Goal: Task Accomplishment & Management: Complete application form

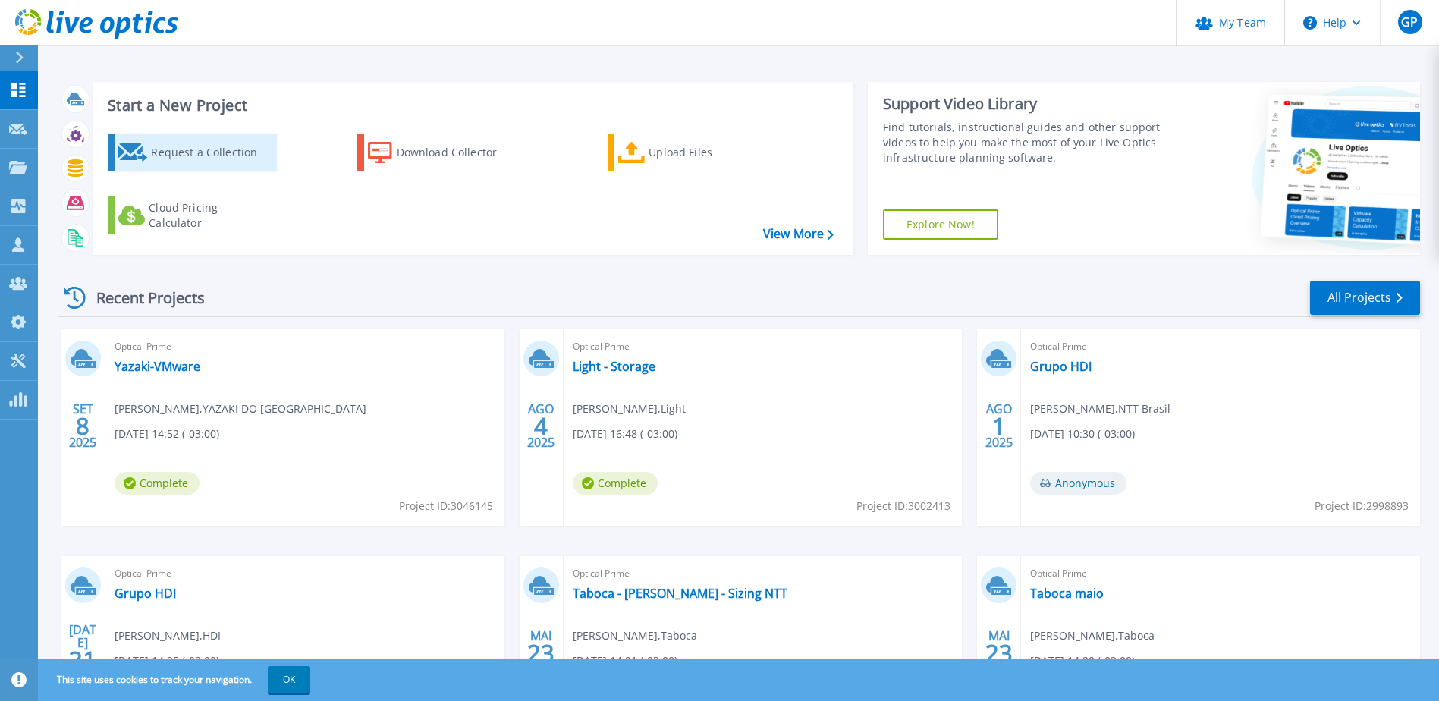
click at [157, 144] on div "Request a Collection" at bounding box center [211, 152] width 121 height 30
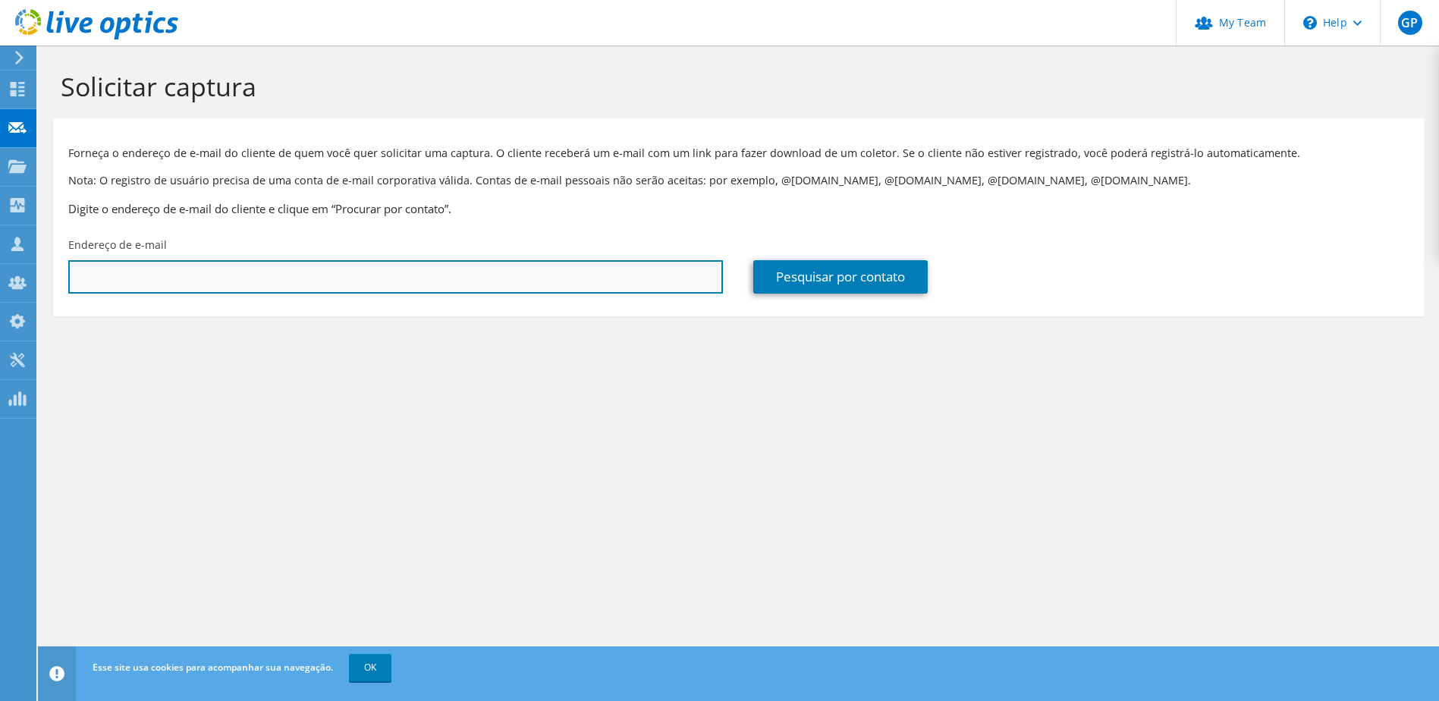
click at [96, 281] on input "text" at bounding box center [395, 276] width 654 height 33
paste input "rodrigues.guilherme@alubar.net"
type input "rodrigues.guilherme@alubar.net"
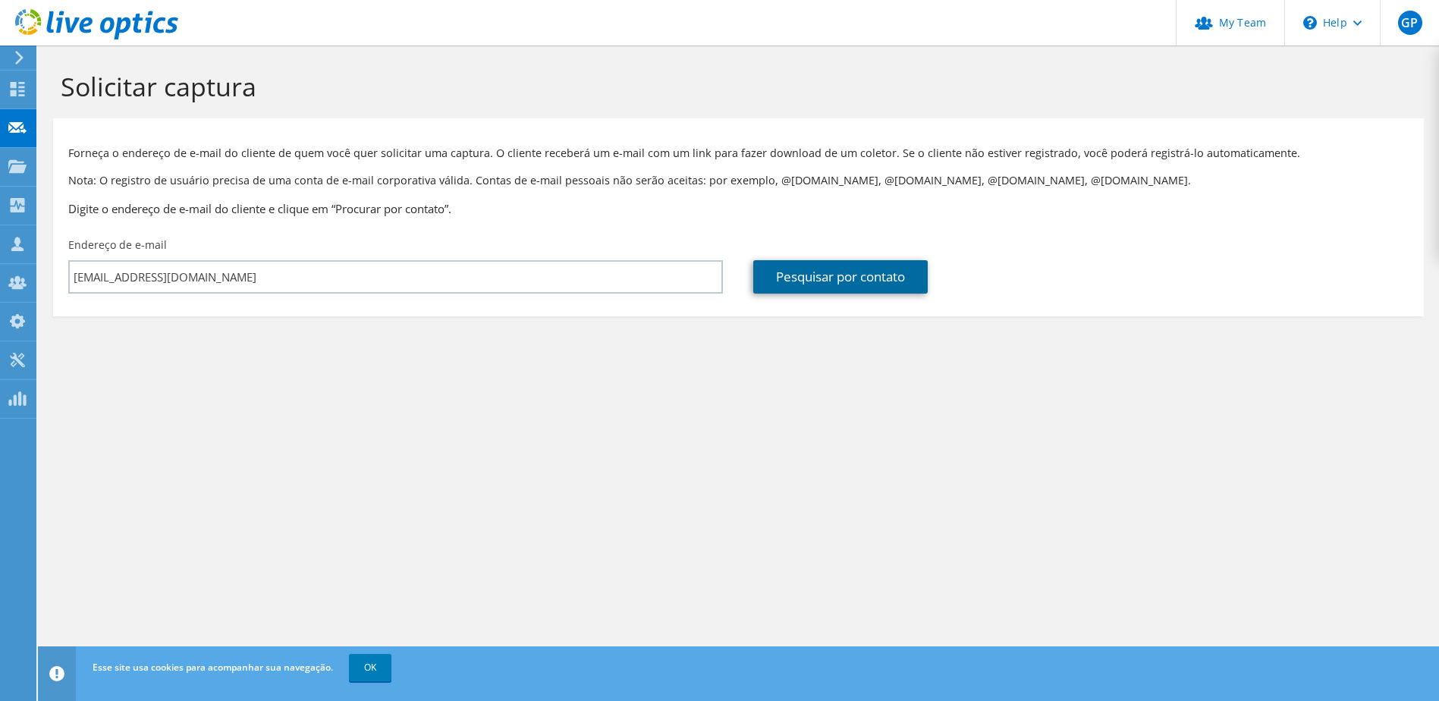
click at [824, 284] on link "Pesquisar por contato" at bounding box center [840, 276] width 174 height 33
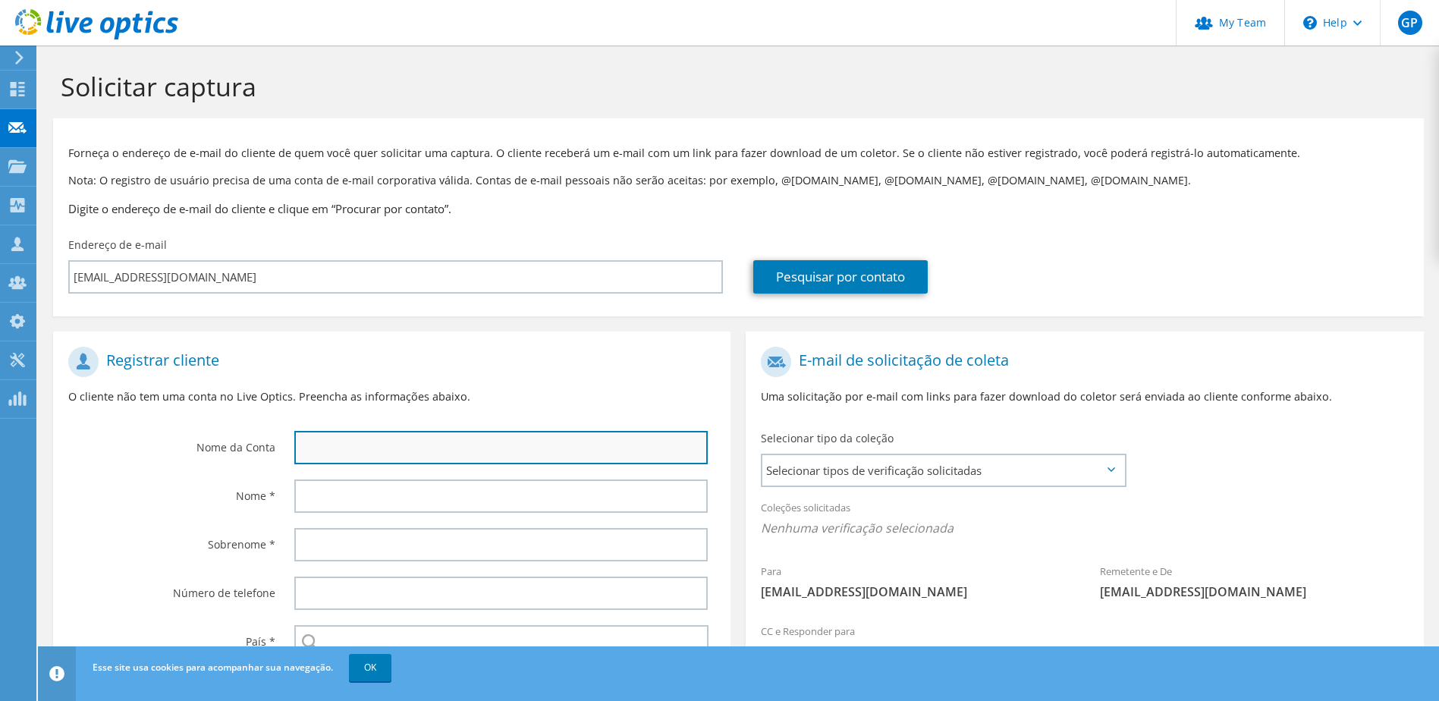
click at [415, 438] on input "text" at bounding box center [501, 447] width 414 height 33
click at [378, 467] on div "Guilherme" at bounding box center [505, 447] width 452 height 49
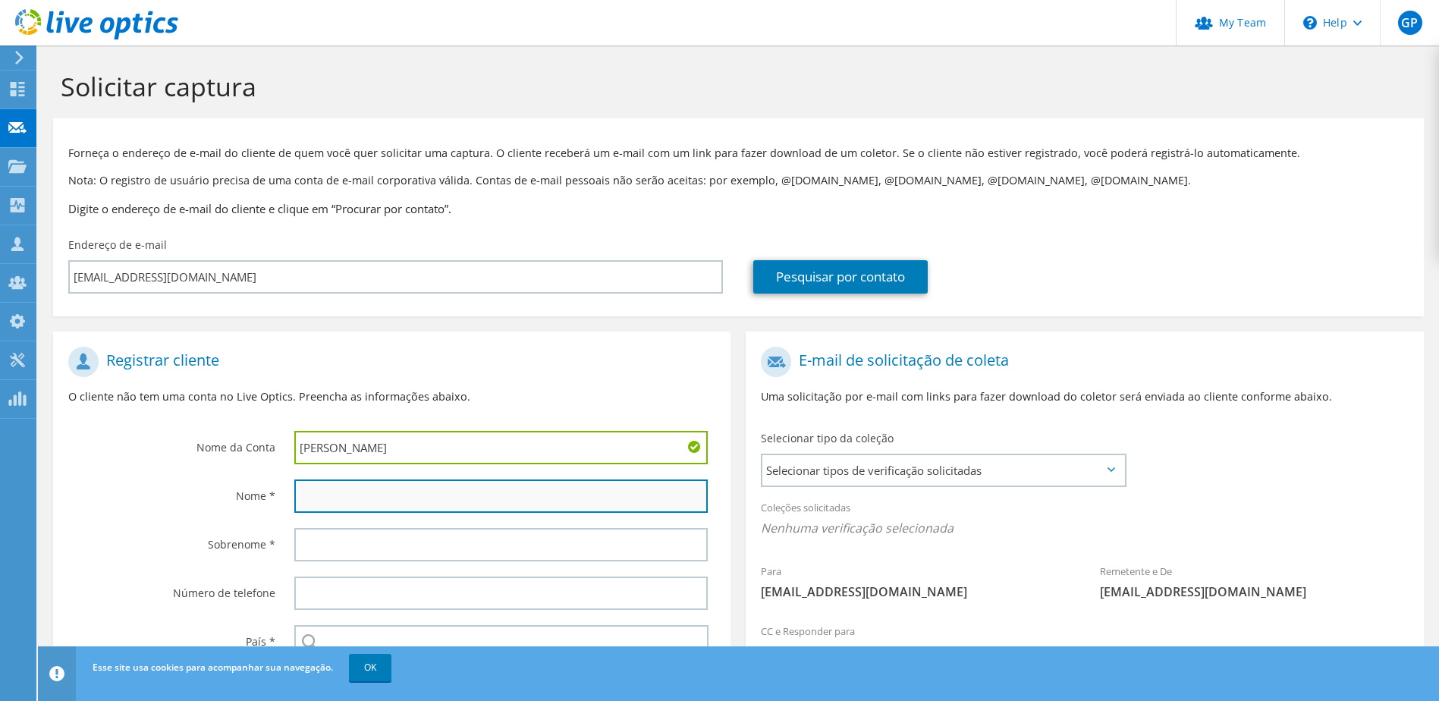
click at [353, 501] on input "text" at bounding box center [501, 495] width 414 height 33
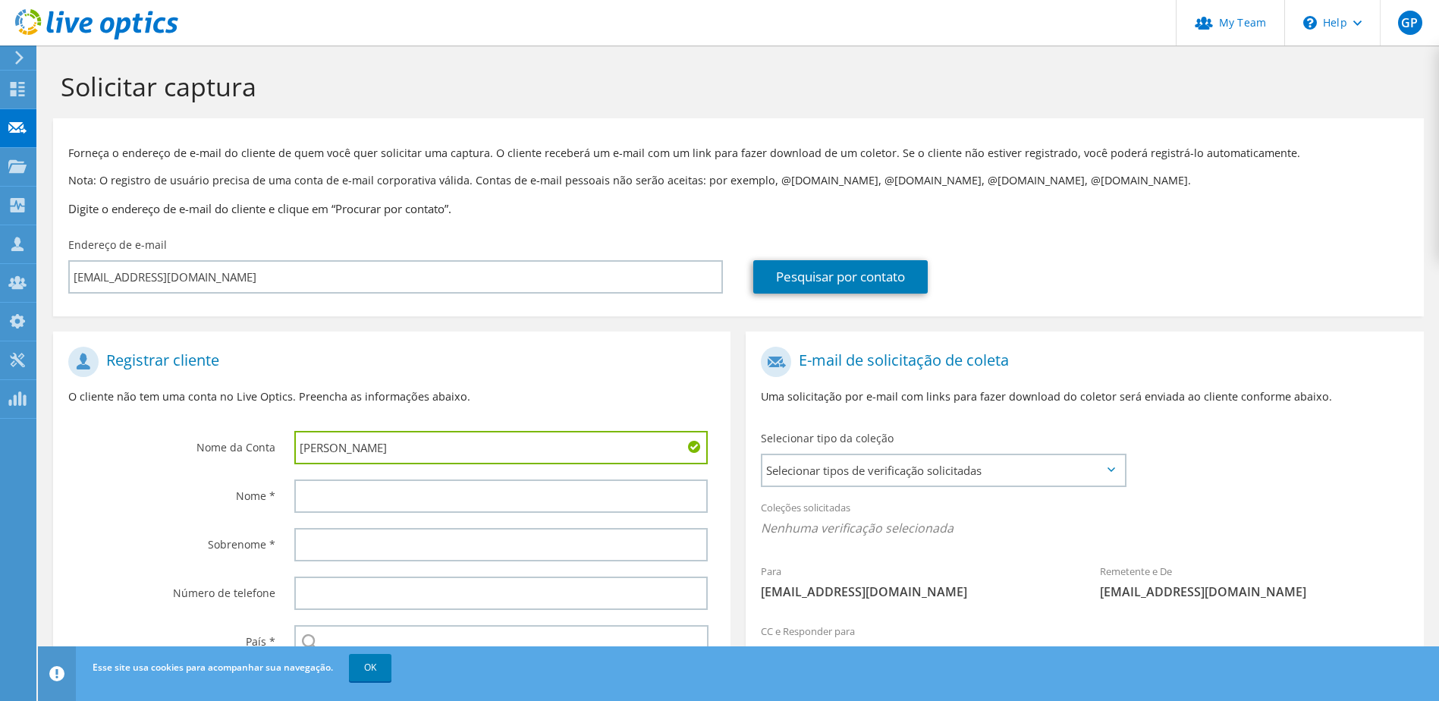
click at [359, 519] on div at bounding box center [505, 496] width 452 height 49
drag, startPoint x: 384, startPoint y: 447, endPoint x: 359, endPoint y: 444, distance: 26.1
click at [359, 444] on input "Guilherme" at bounding box center [501, 447] width 414 height 33
drag, startPoint x: 351, startPoint y: 454, endPoint x: 303, endPoint y: 448, distance: 48.9
click at [303, 448] on input "Guilherme Rodrigues" at bounding box center [501, 447] width 414 height 33
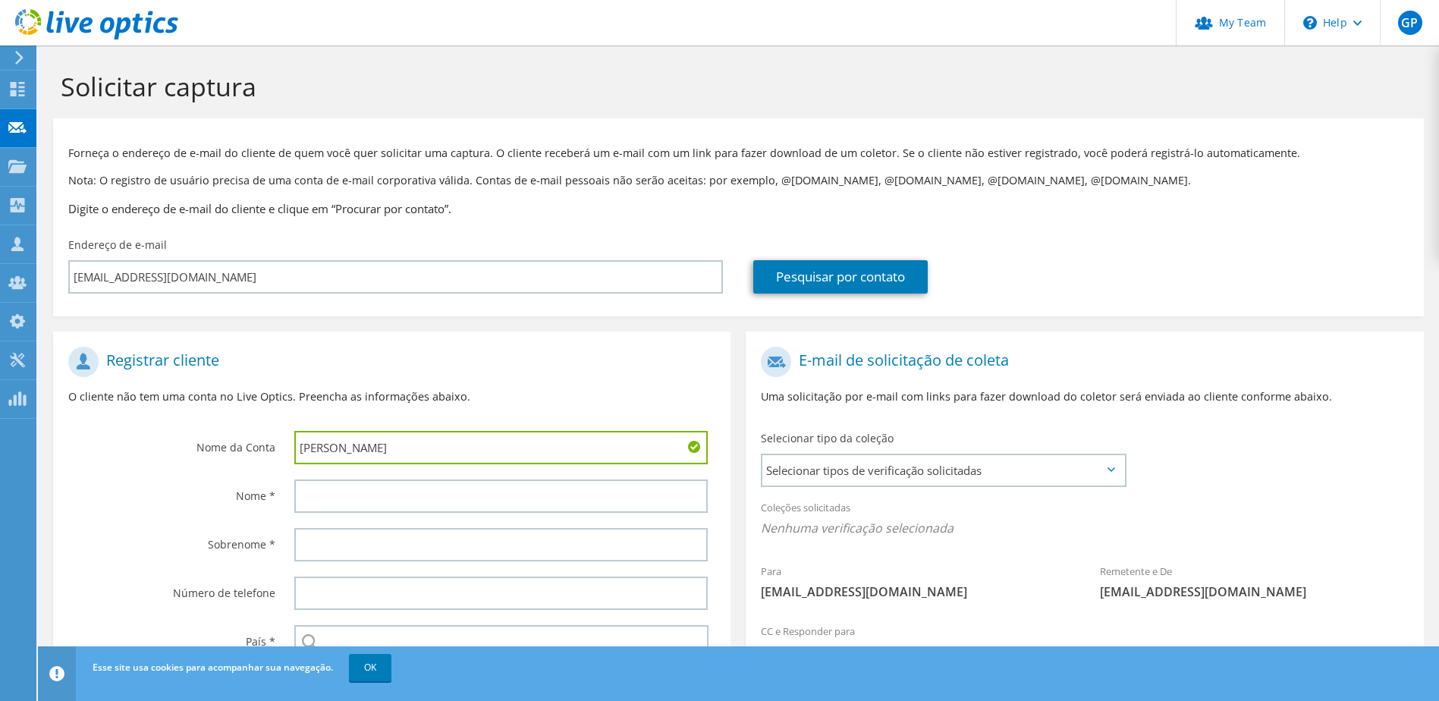
drag, startPoint x: 358, startPoint y: 447, endPoint x: 297, endPoint y: 440, distance: 61.1
click at [297, 440] on input "Guilherme Rodrigues" at bounding box center [501, 447] width 414 height 33
type input "Guilherme Rodrigues"
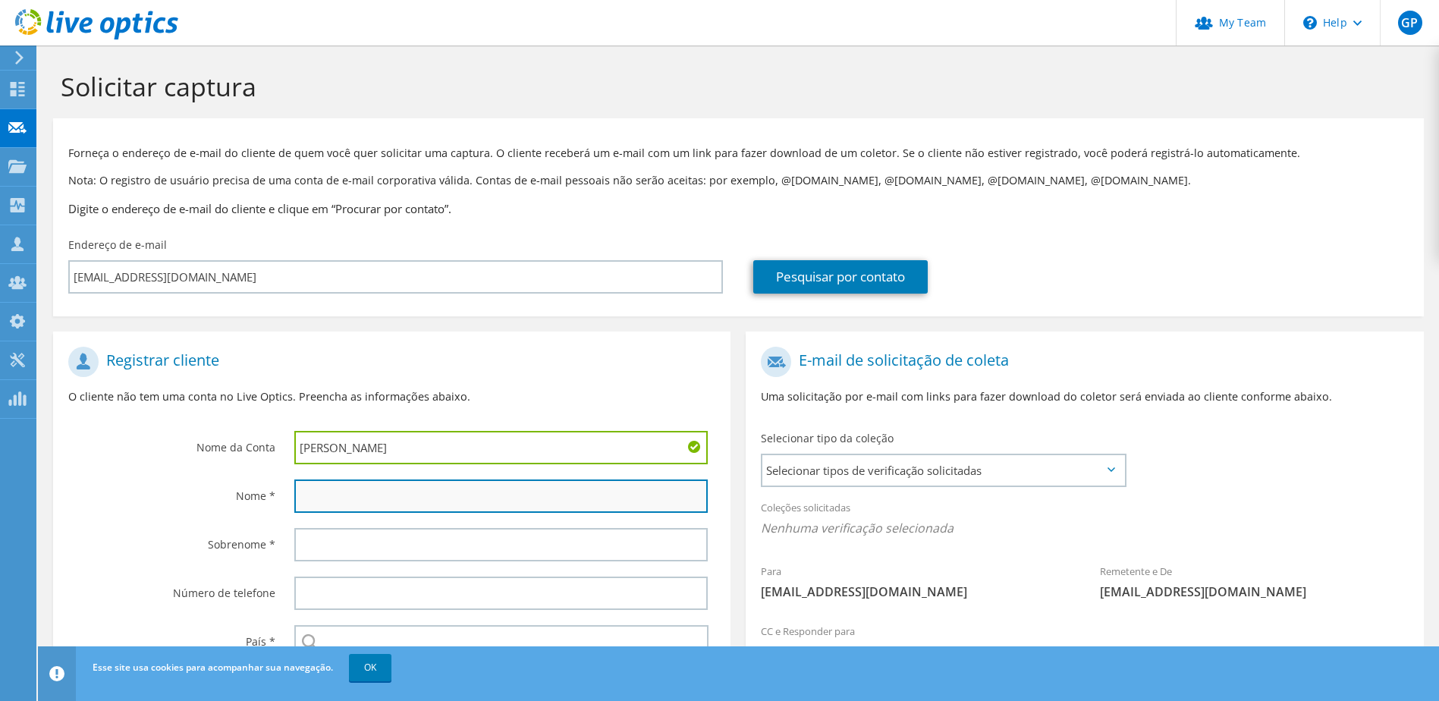
paste input "[PERSON_NAME]"
click at [317, 495] on input "[PERSON_NAME]" at bounding box center [501, 495] width 414 height 33
type input "[PERSON_NAME]"
drag, startPoint x: 420, startPoint y: 447, endPoint x: 359, endPoint y: 443, distance: 61.5
click at [359, 443] on input "Guilherme Rodrigues" at bounding box center [501, 447] width 414 height 33
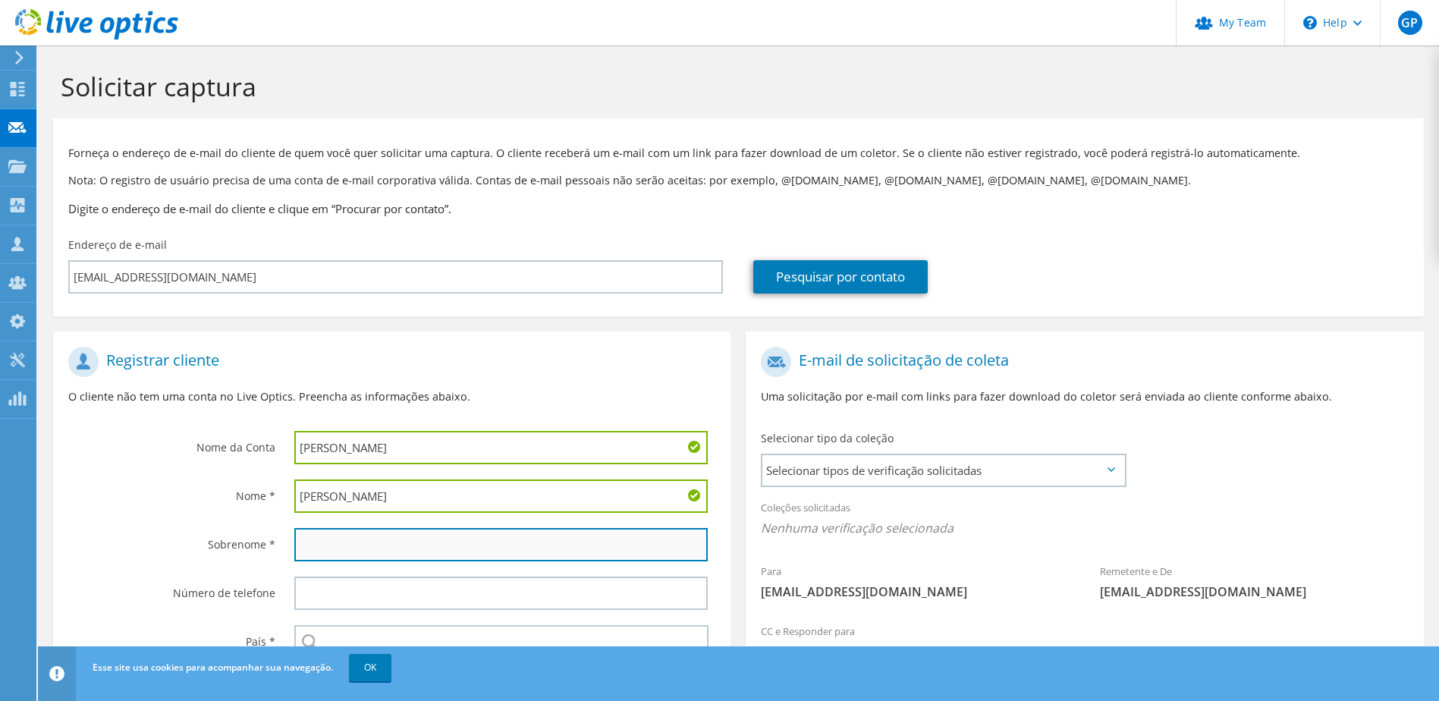
click at [319, 545] on input "text" at bounding box center [501, 544] width 414 height 33
paste input "[PERSON_NAME]"
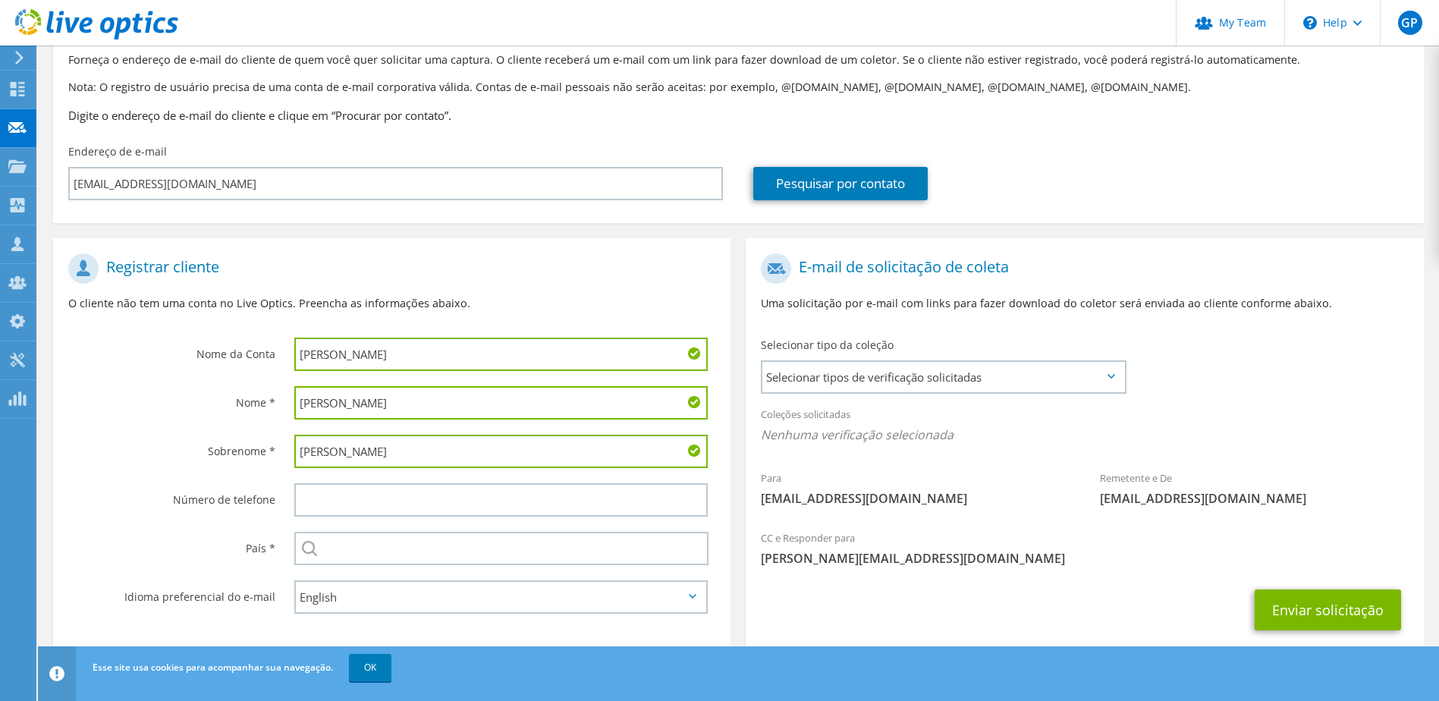
scroll to position [92, 0]
type input "[PERSON_NAME]"
click at [446, 355] on input "Guilherme Rodrigues" at bounding box center [501, 355] width 414 height 33
drag, startPoint x: 421, startPoint y: 356, endPoint x: 316, endPoint y: 340, distance: 106.0
click at [316, 340] on input "Guilherme Rodrigues - Alubar" at bounding box center [501, 355] width 414 height 33
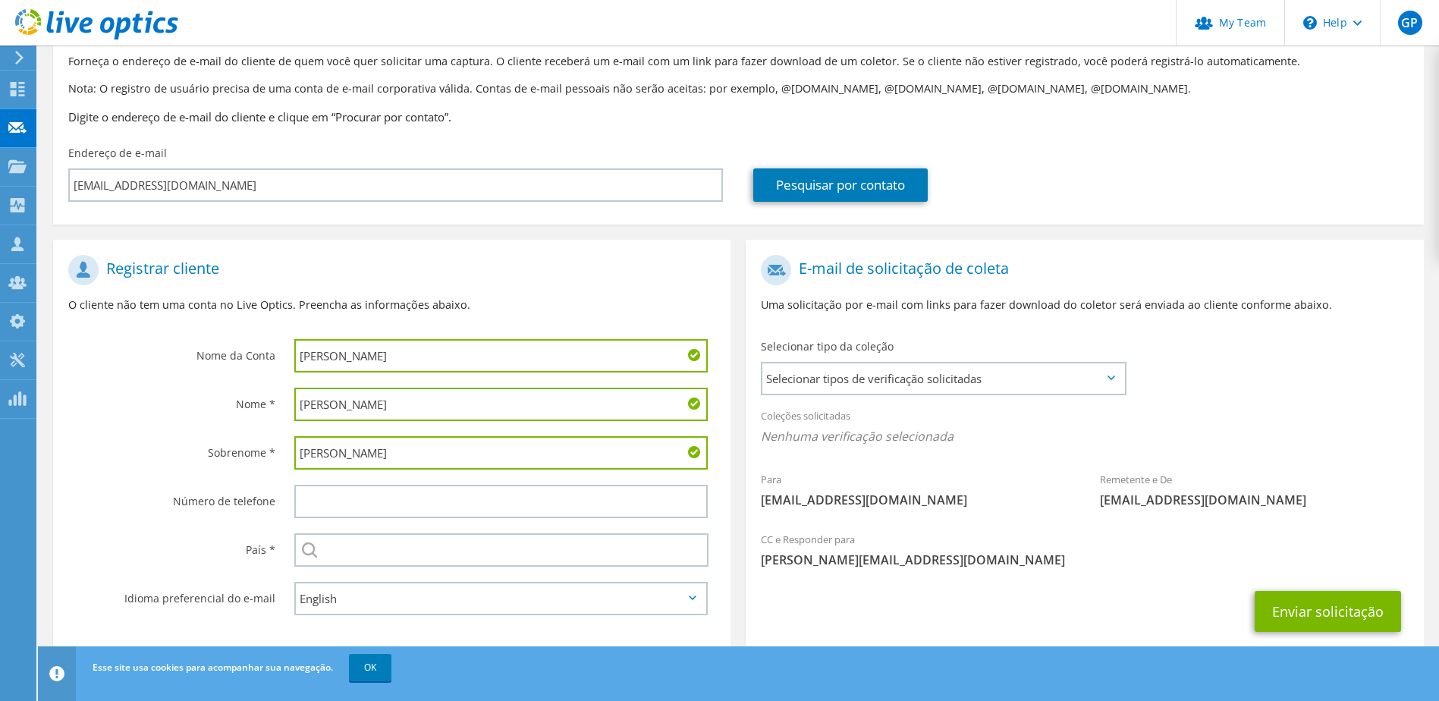
click at [316, 340] on input "Guilherme Rodrigues - Alubar" at bounding box center [501, 355] width 414 height 33
drag, startPoint x: 420, startPoint y: 359, endPoint x: 259, endPoint y: 344, distance: 162.3
click at [259, 344] on div "Nome da Conta Guilherme Rodrigues - Alubar" at bounding box center [391, 313] width 677 height 133
click at [371, 351] on input "Alubar" at bounding box center [501, 355] width 414 height 33
paste input "[PERSON_NAME]"
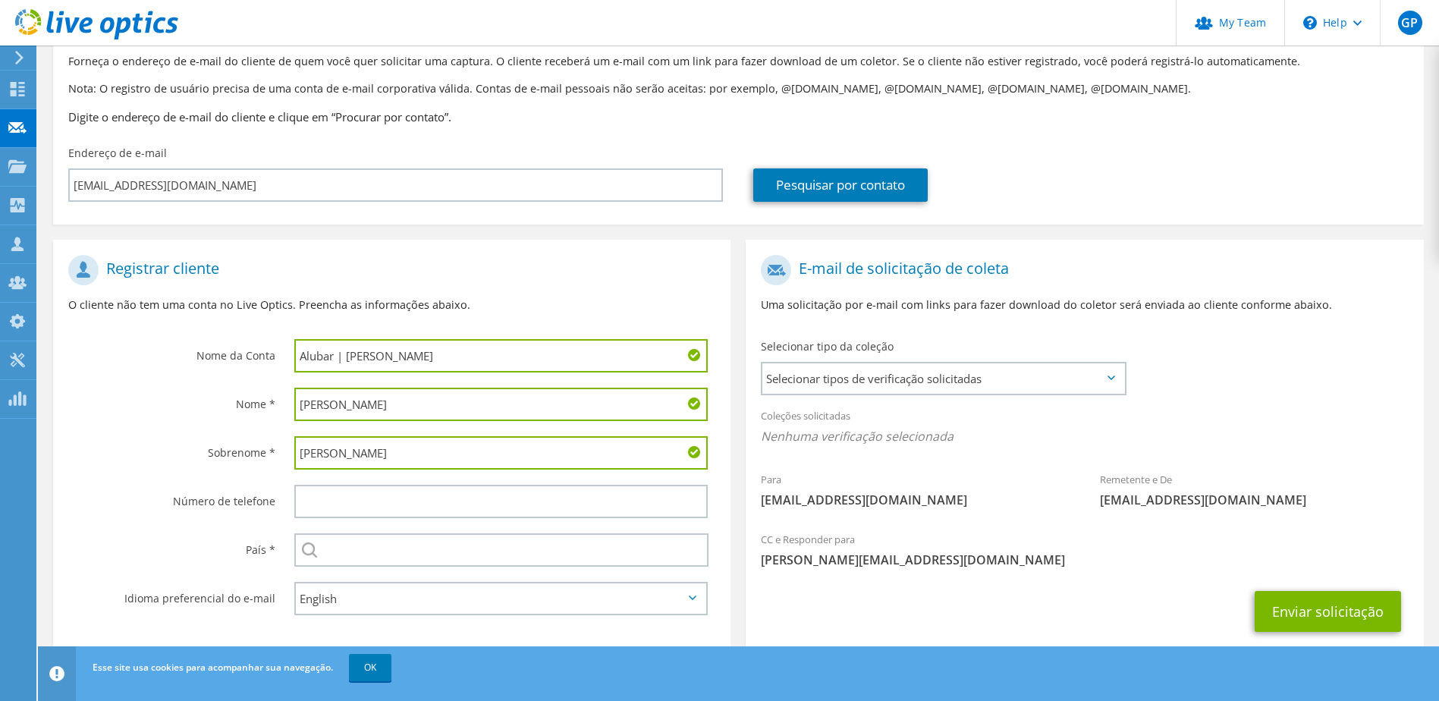
click at [348, 357] on input "Alubar | Rodrigues" at bounding box center [501, 355] width 414 height 33
type input "Alubar | [PERSON_NAME]"
click at [966, 383] on span "Selecionar tipos de verificação solicitadas" at bounding box center [942, 378] width 361 height 30
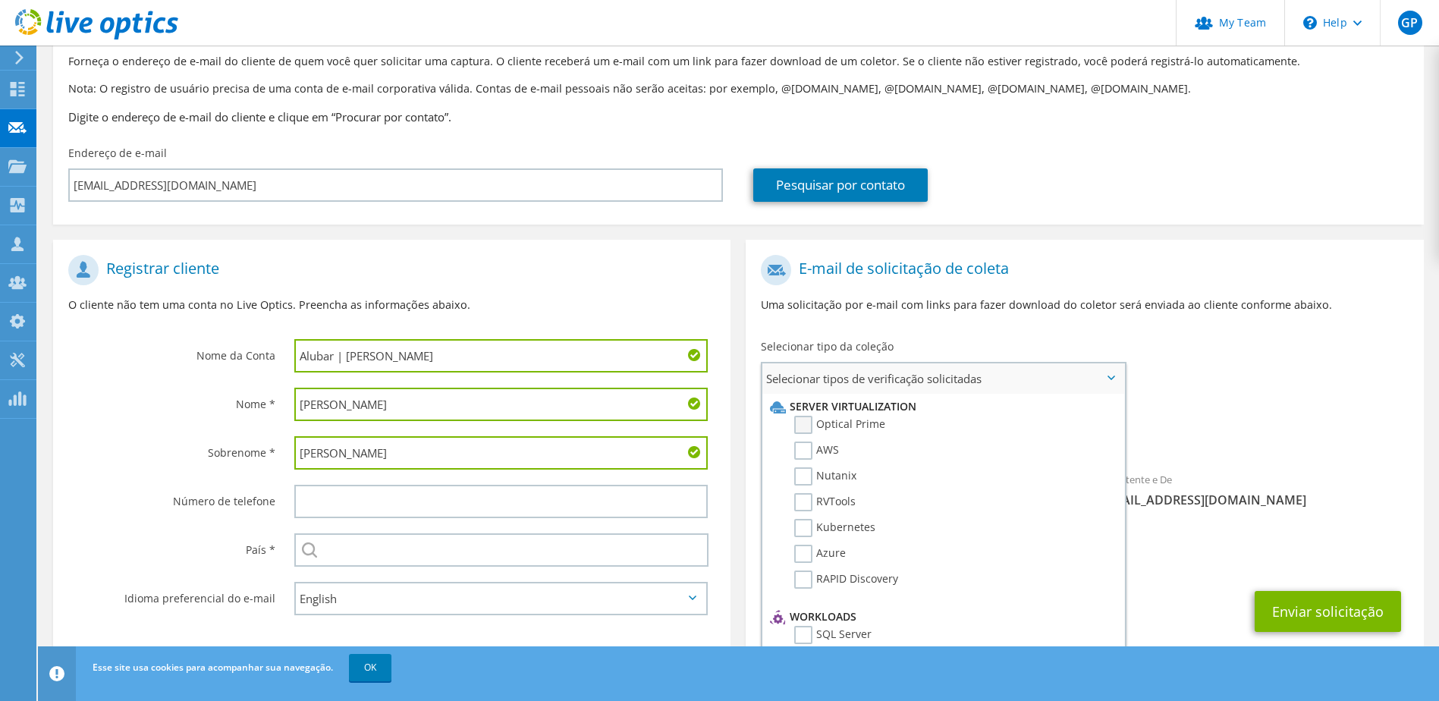
click at [799, 425] on label "Optical Prime" at bounding box center [839, 425] width 91 height 18
click at [0, 0] on input "Optical Prime" at bounding box center [0, 0] width 0 height 0
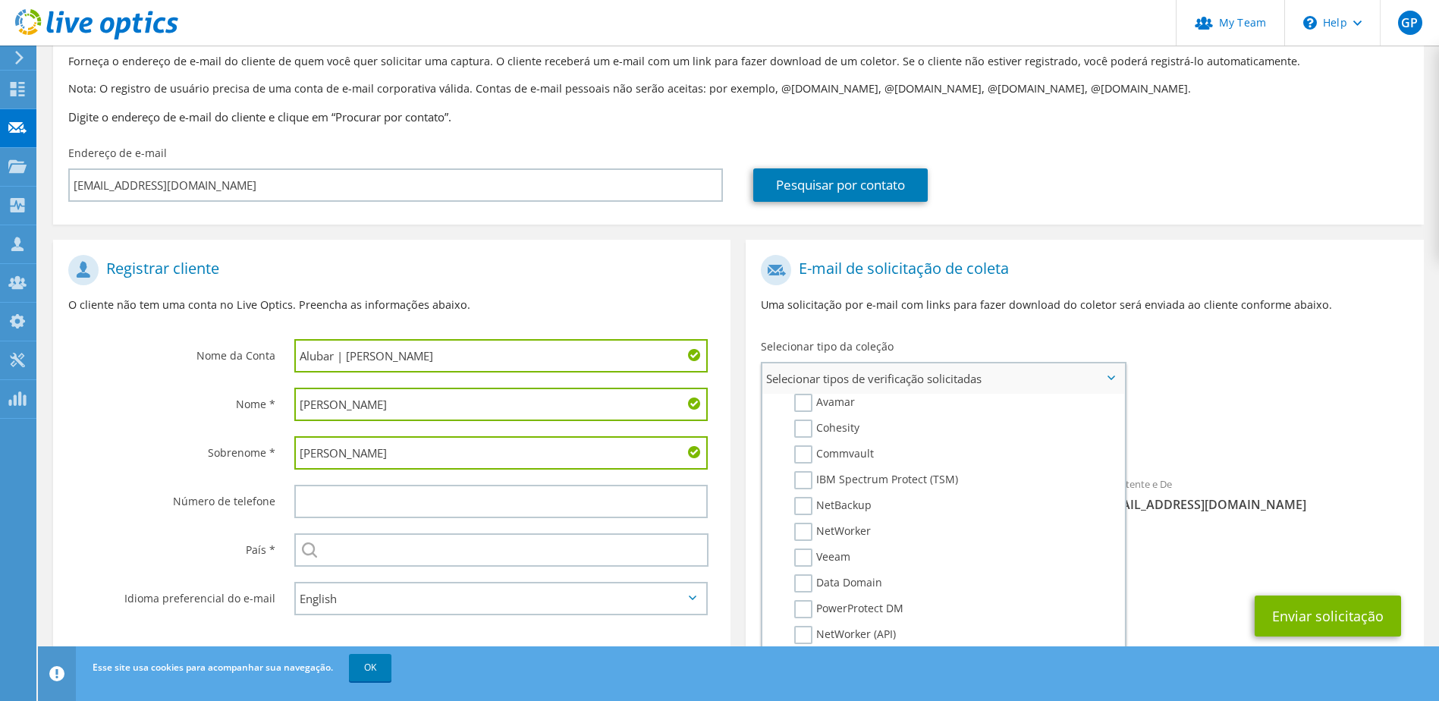
scroll to position [683, 0]
click at [796, 551] on label "Veeam" at bounding box center [822, 552] width 56 height 18
click at [0, 0] on input "Veeam" at bounding box center [0, 0] width 0 height 0
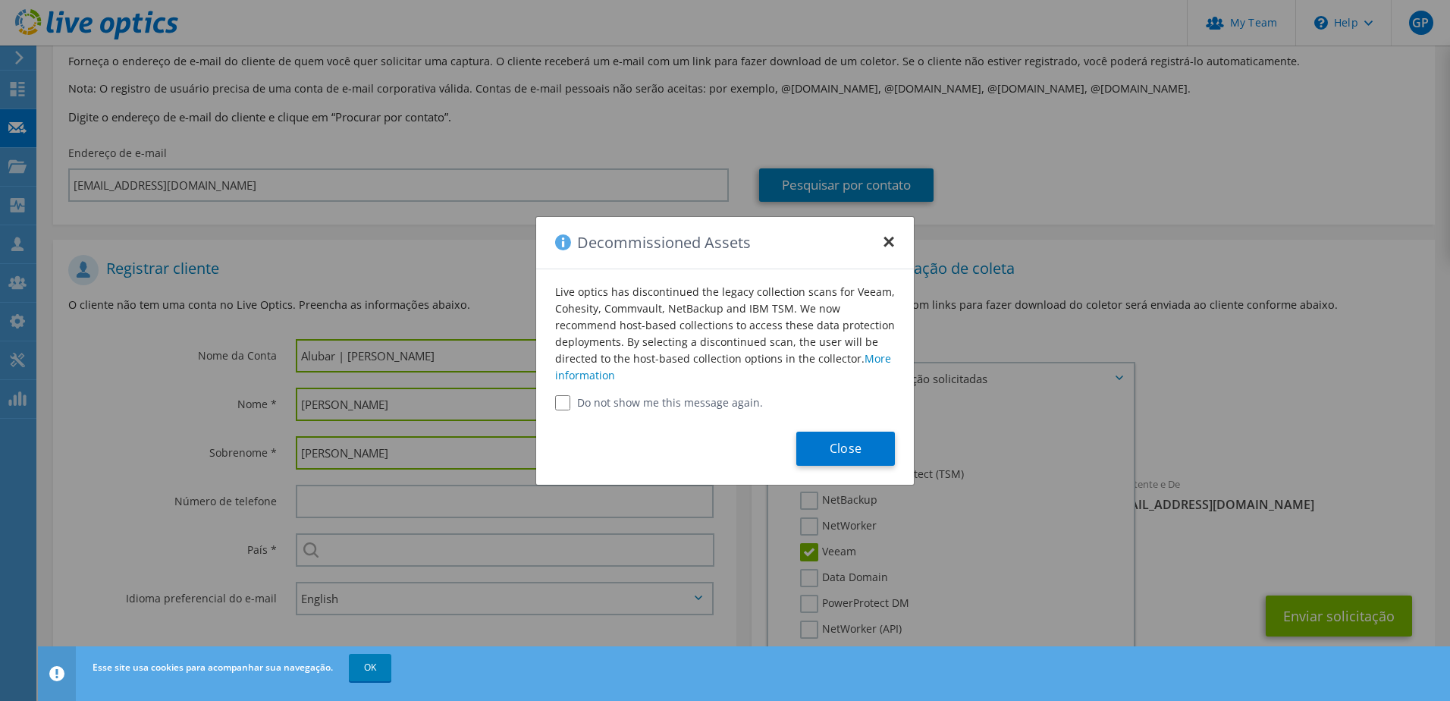
click at [890, 240] on button "×" at bounding box center [889, 237] width 12 height 12
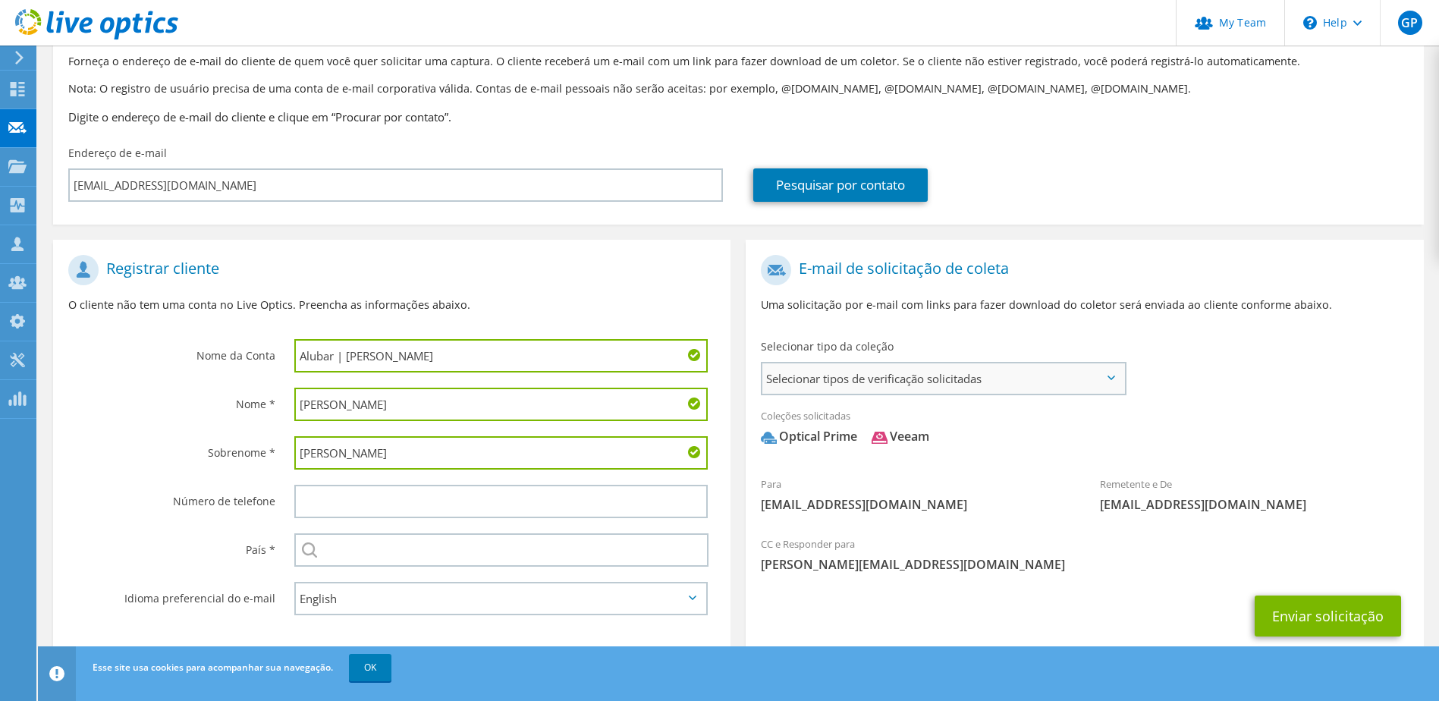
click at [1039, 377] on span "Selecionar tipos de verificação solicitadas" at bounding box center [942, 378] width 361 height 30
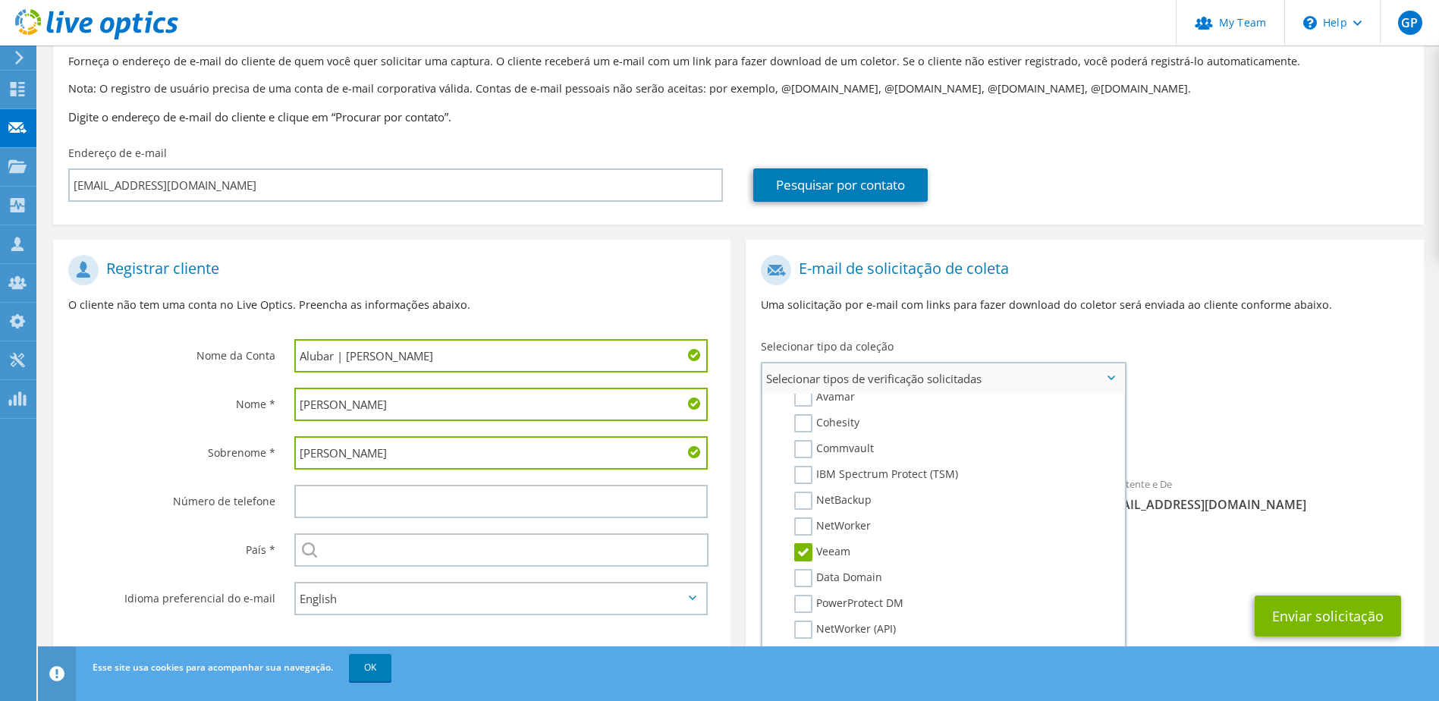
click at [807, 549] on label "Veeam" at bounding box center [822, 552] width 56 height 18
click at [0, 0] on input "Veeam" at bounding box center [0, 0] width 0 height 0
click at [1243, 448] on span "Optical Prime" at bounding box center [1084, 440] width 647 height 25
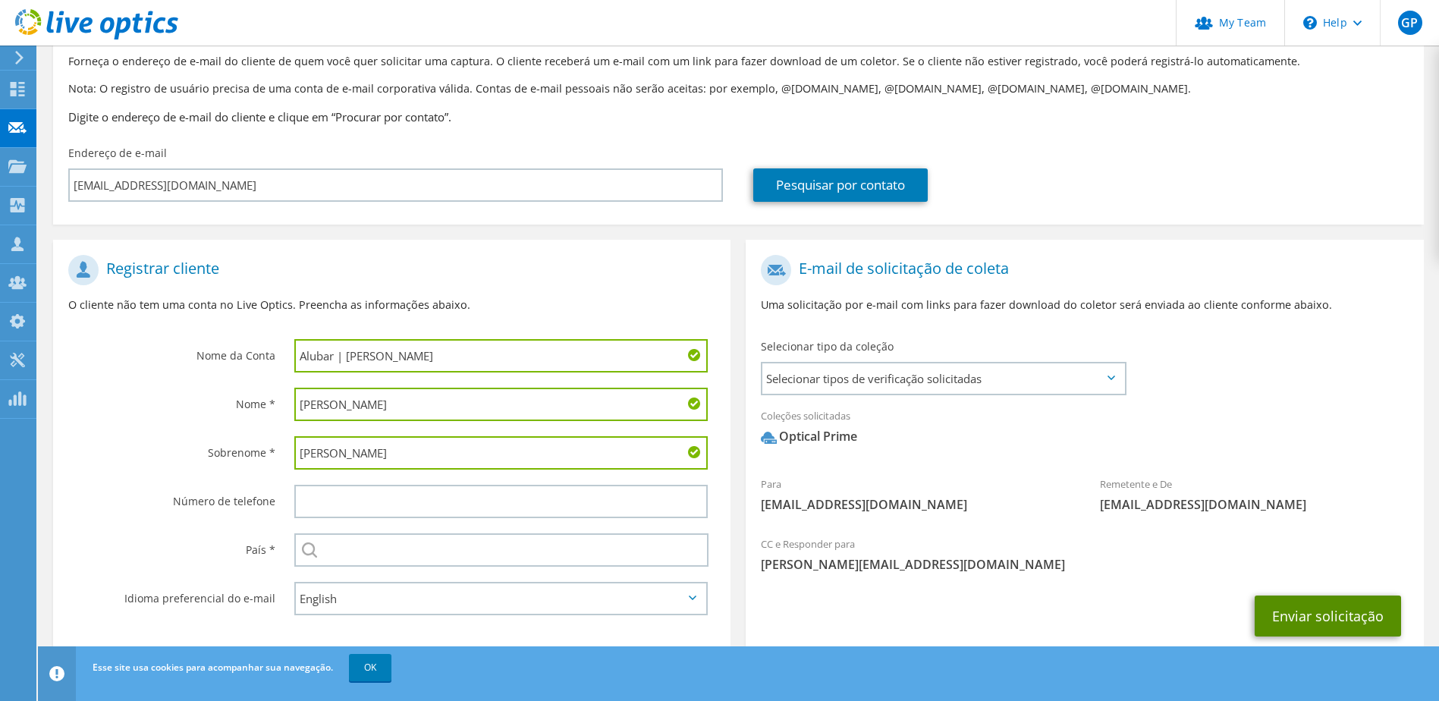
click at [1314, 622] on button "Enviar solicitação" at bounding box center [1327, 615] width 146 height 41
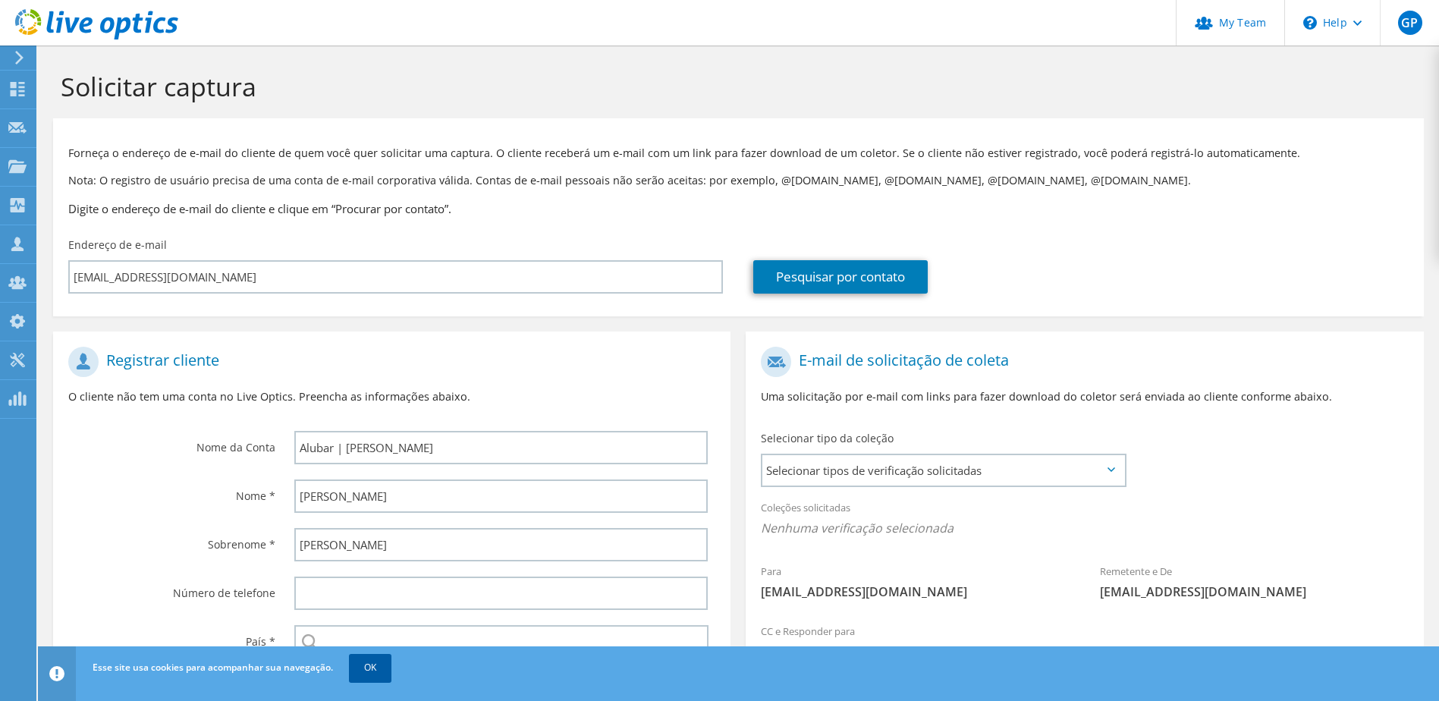
click at [381, 672] on link "OK" at bounding box center [370, 667] width 42 height 27
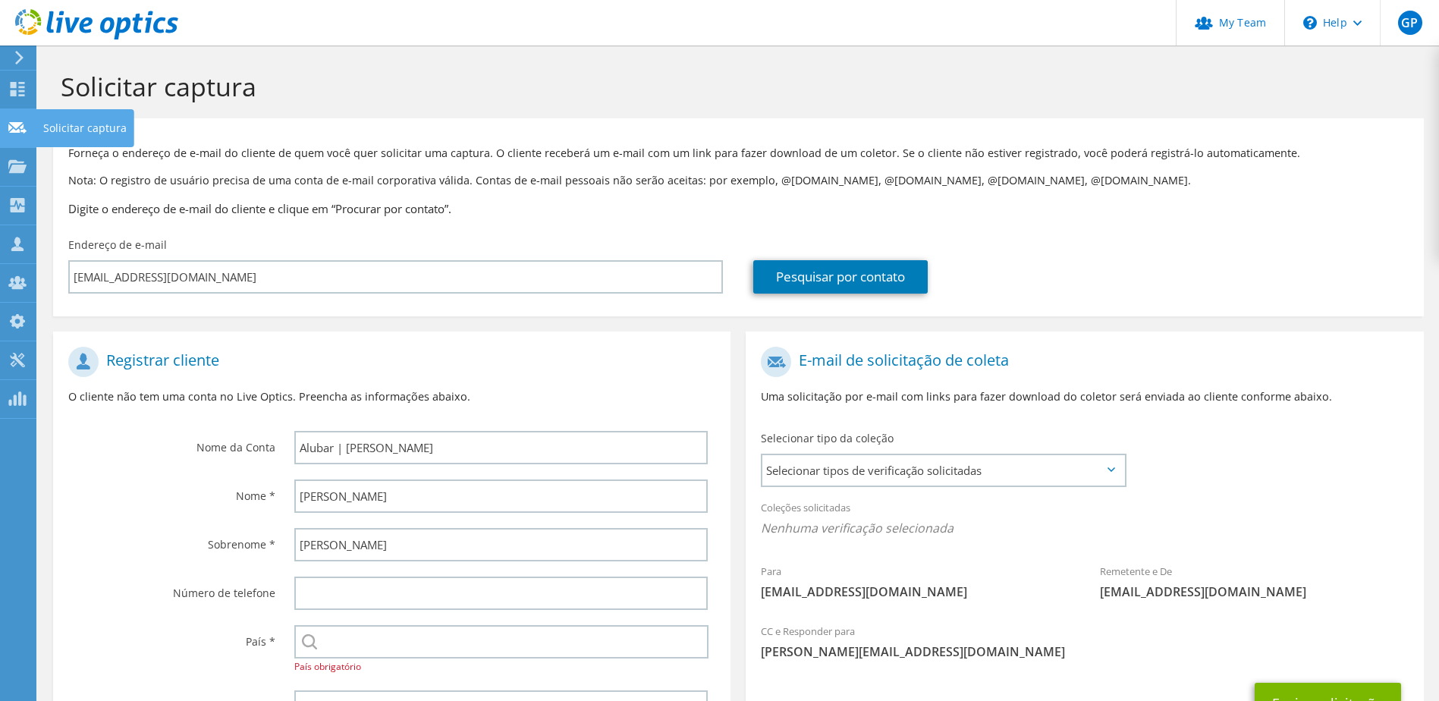
click at [17, 126] on use at bounding box center [17, 126] width 18 height 11
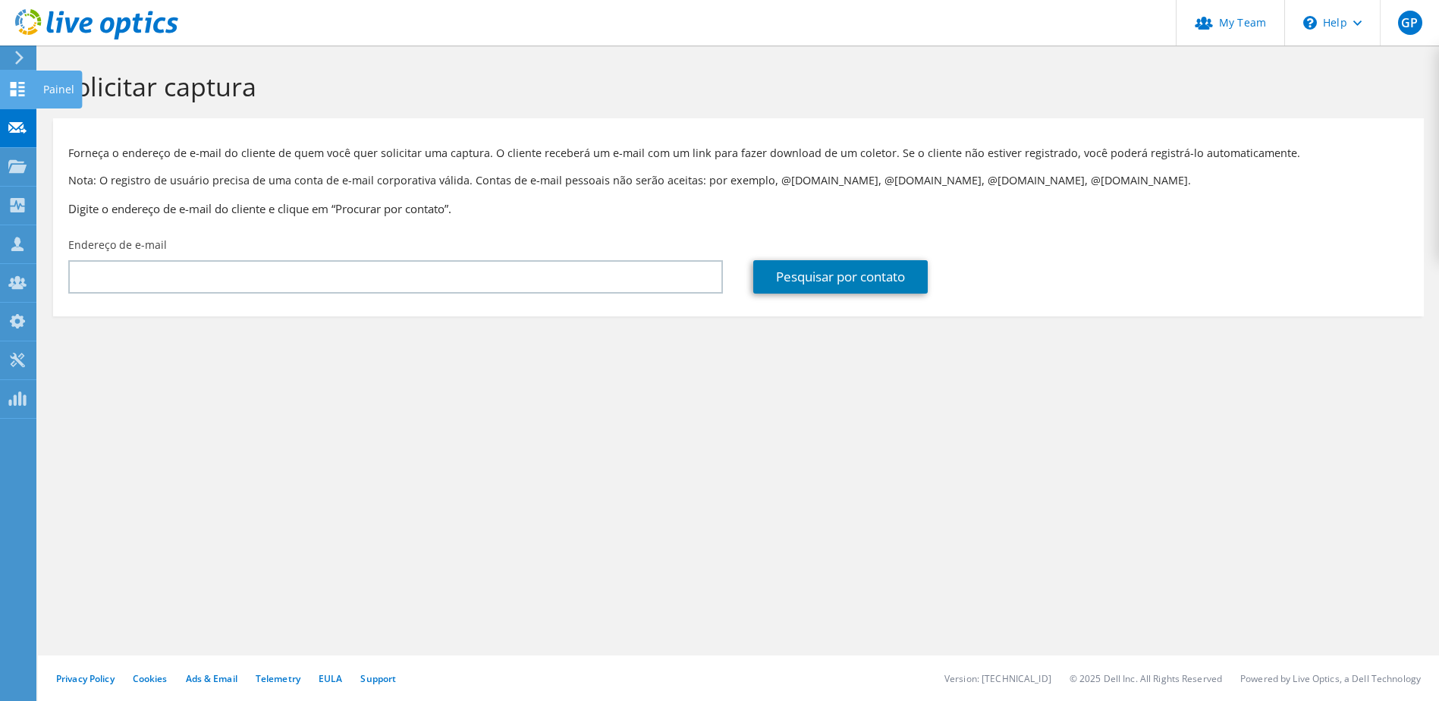
click at [10, 89] on icon at bounding box center [17, 89] width 18 height 14
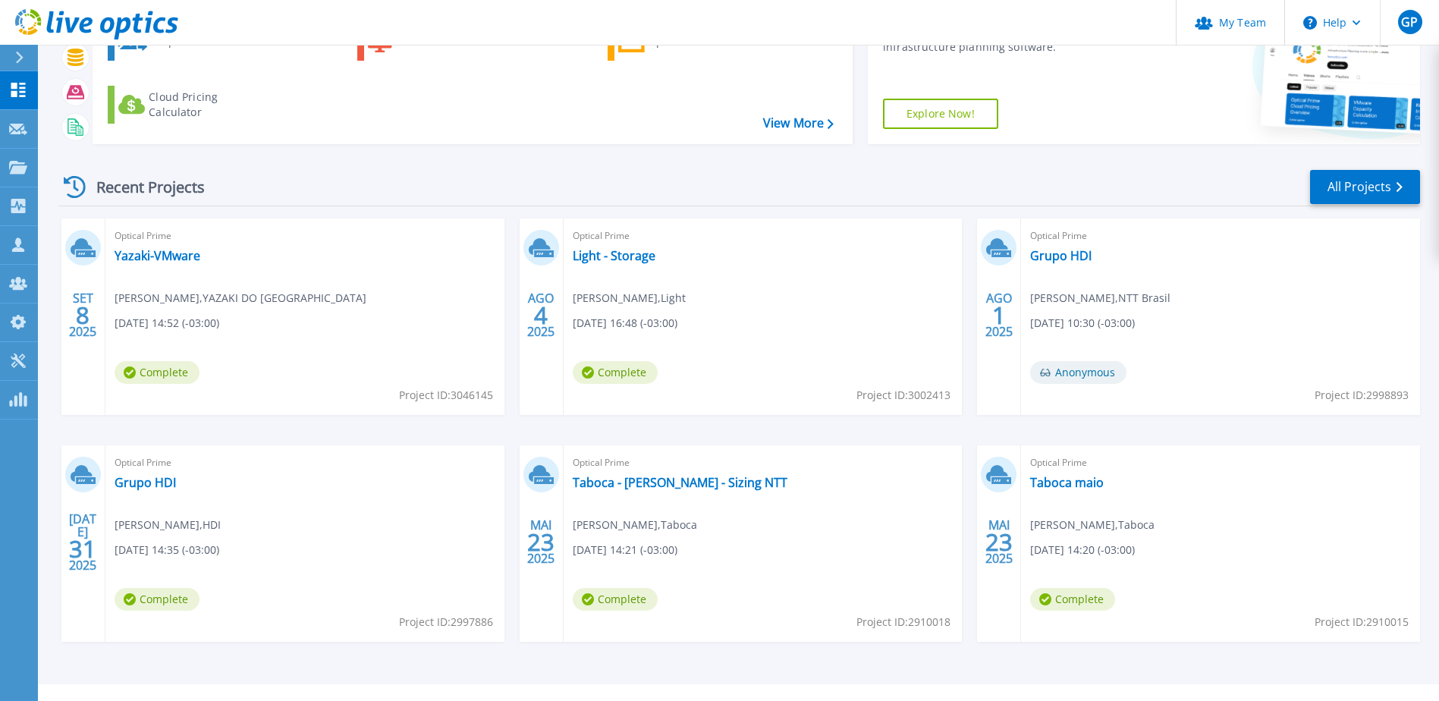
scroll to position [140, 0]
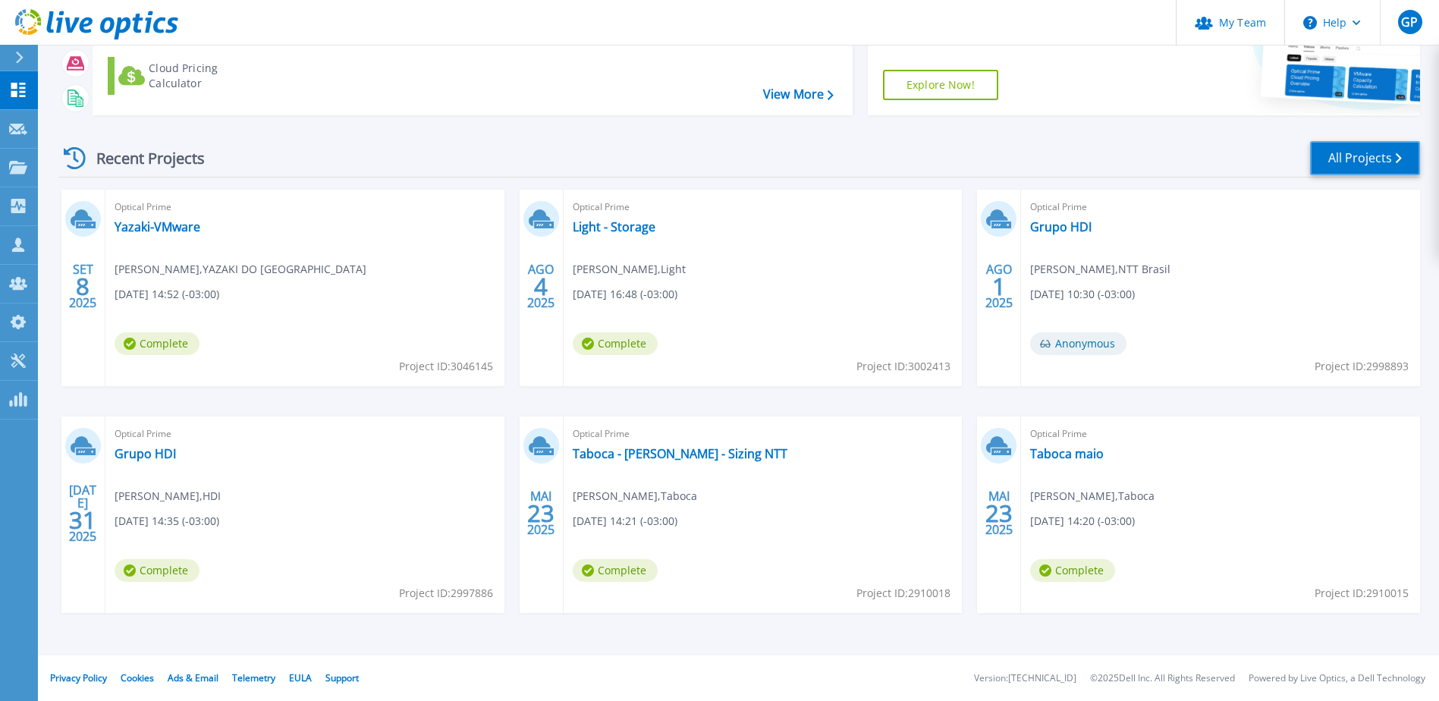
click at [1371, 152] on link "All Projects" at bounding box center [1365, 158] width 110 height 34
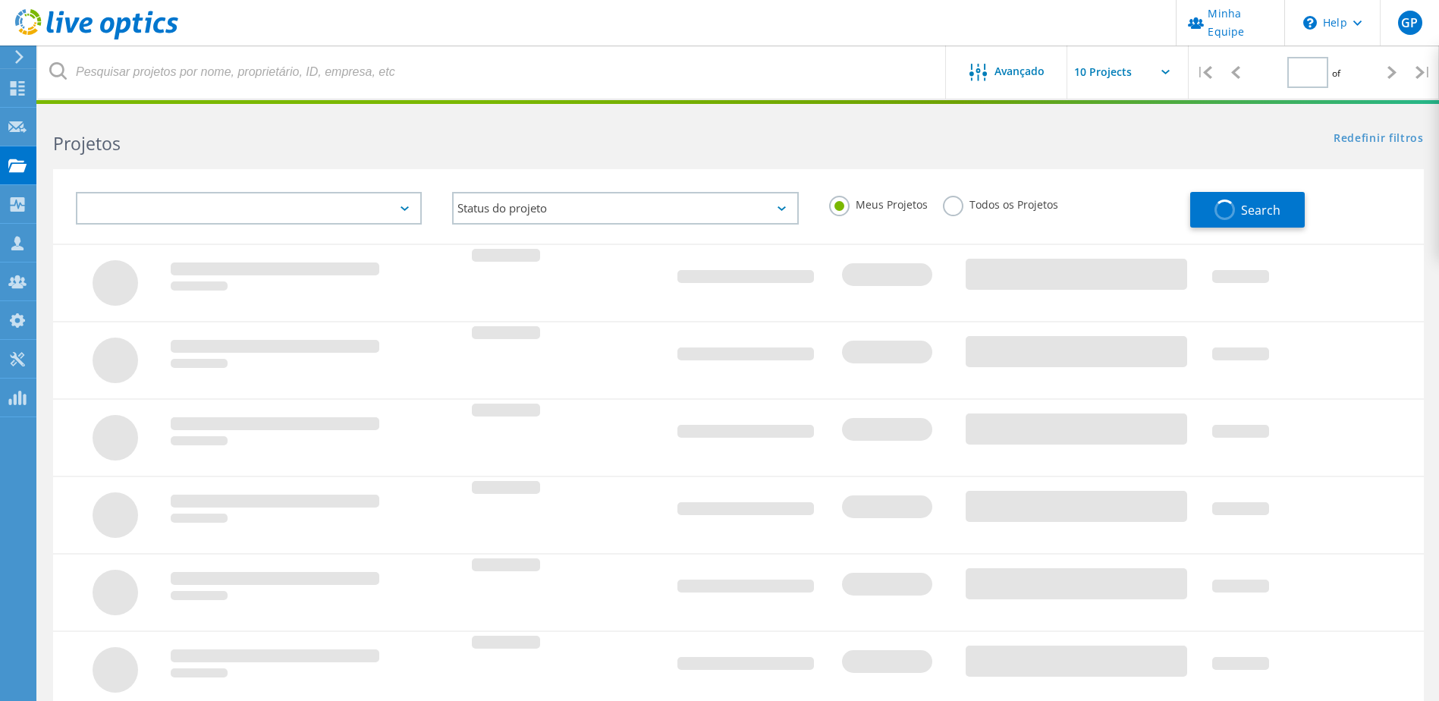
type input "1"
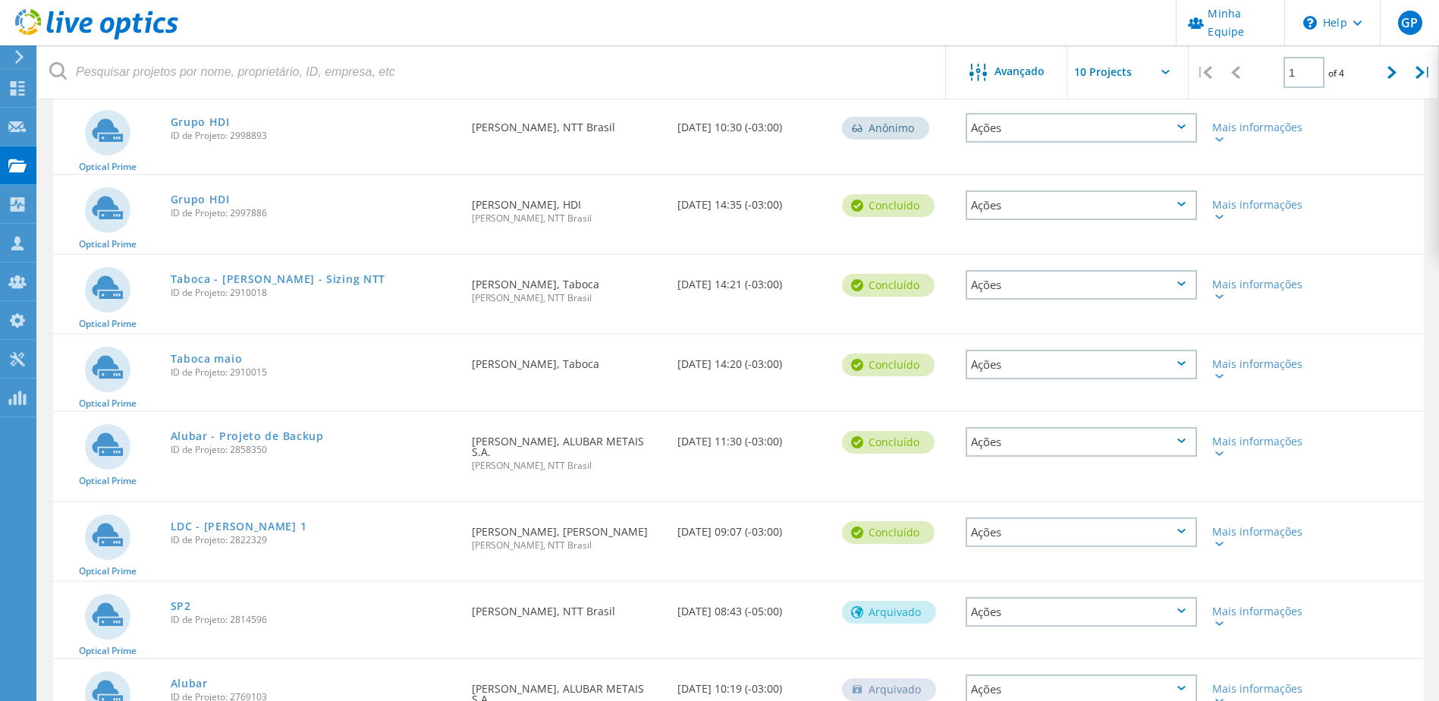
scroll to position [363, 0]
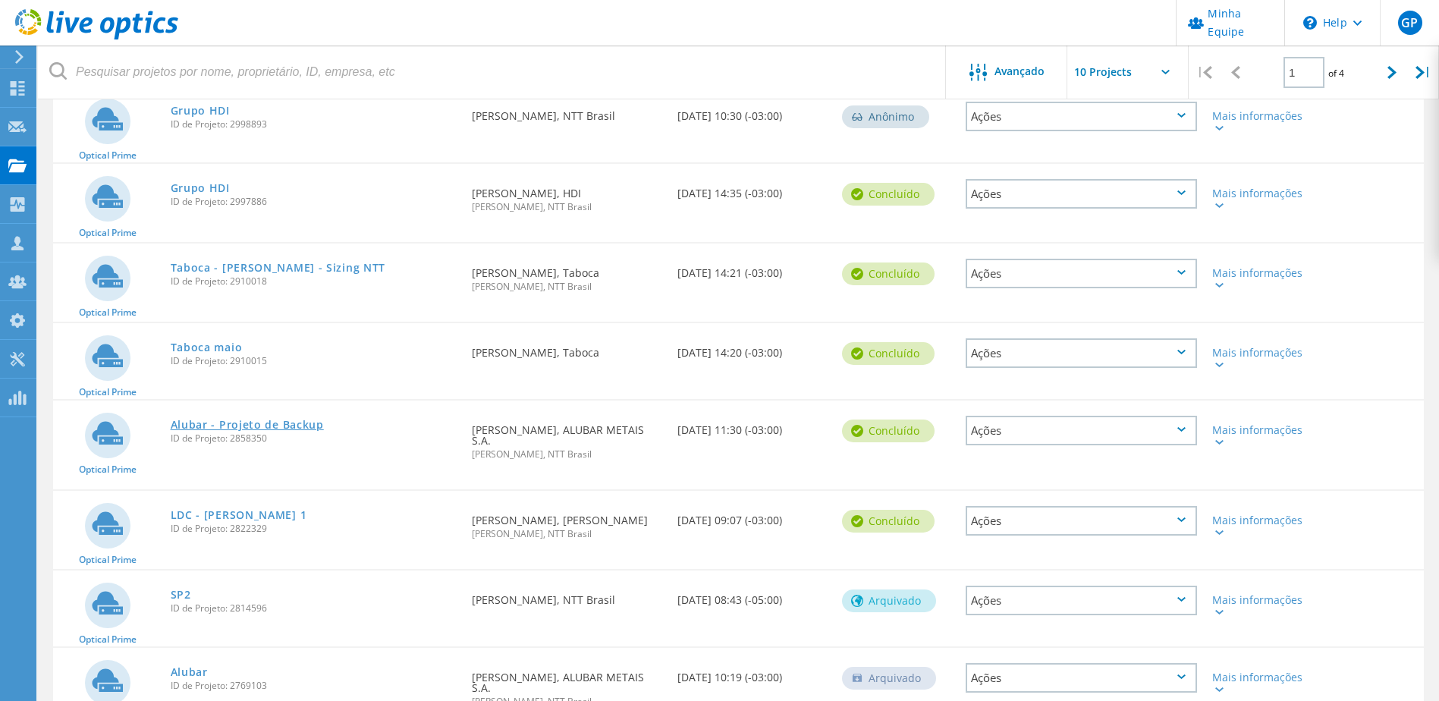
click at [192, 419] on link "Alubar - Projeto de Backup" at bounding box center [247, 424] width 153 height 11
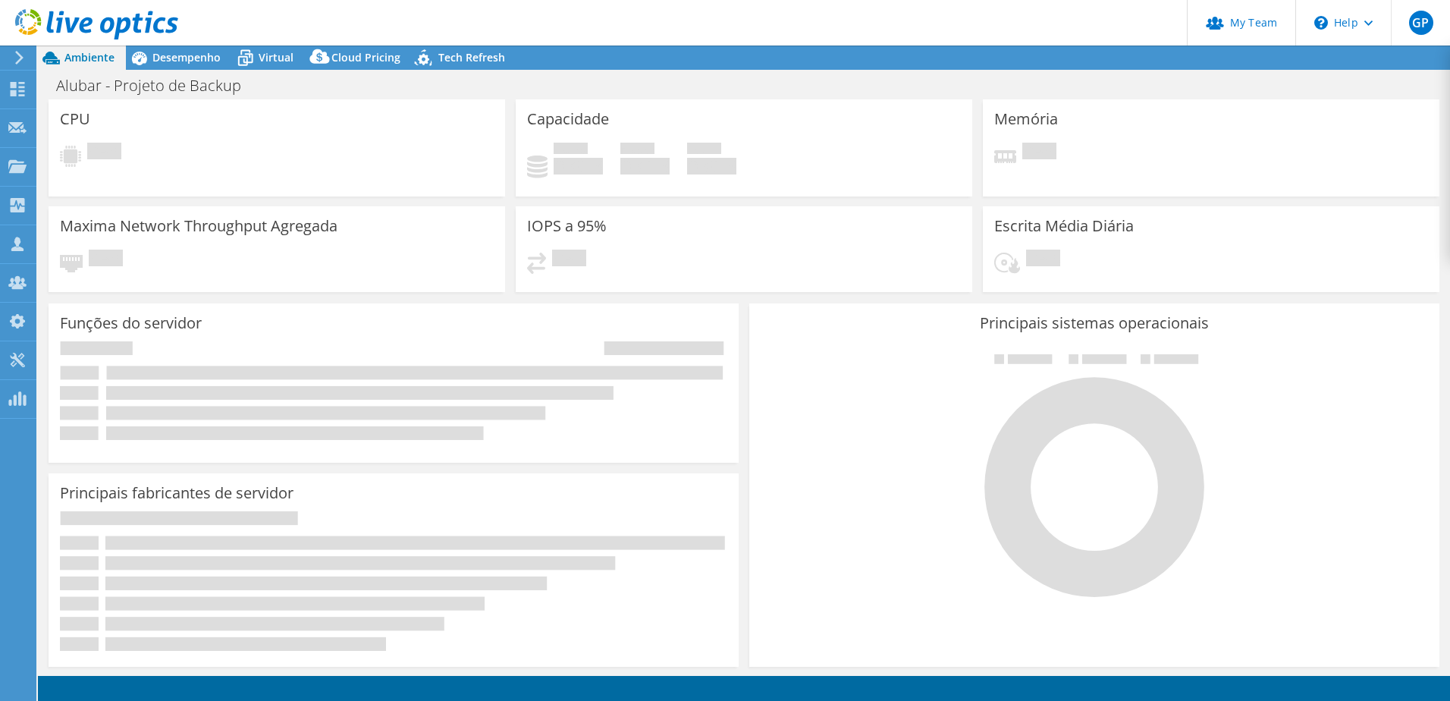
select select "USD"
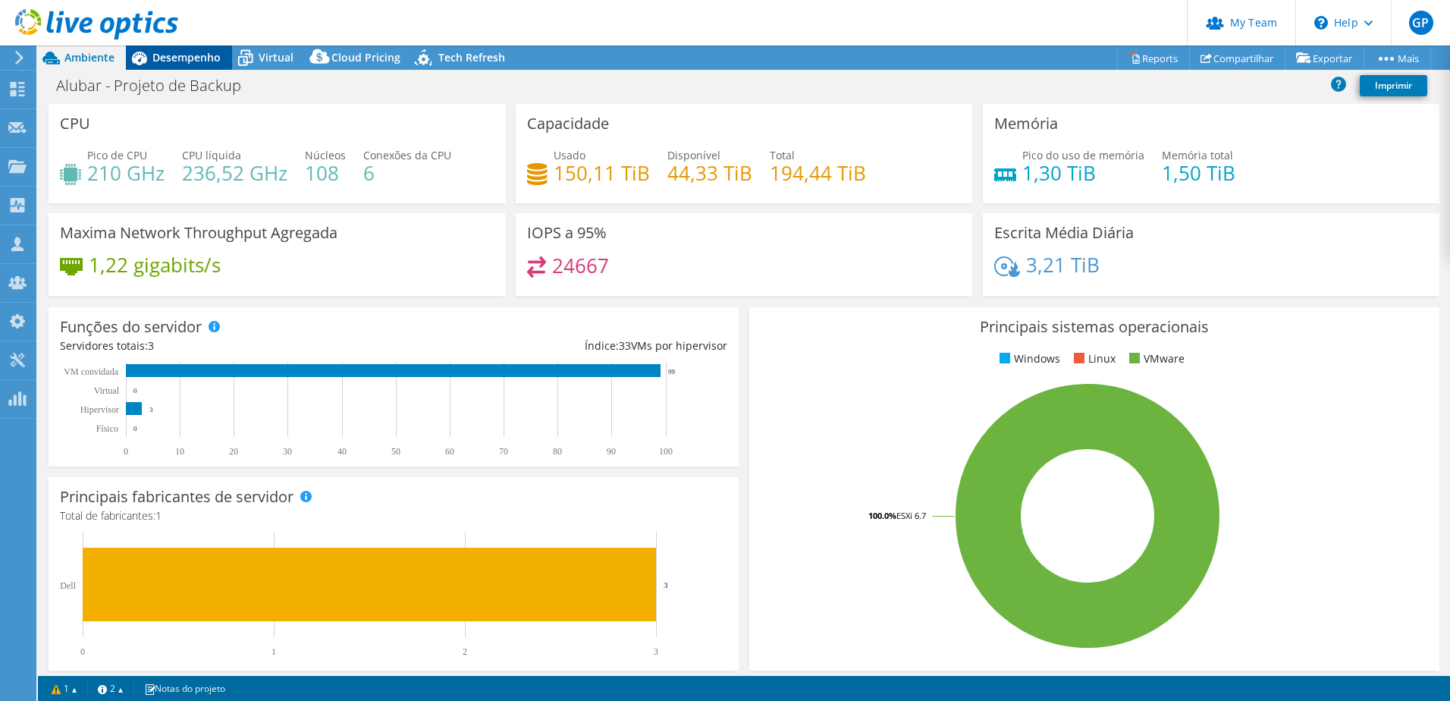
click at [177, 55] on span "Desempenho" at bounding box center [186, 57] width 68 height 14
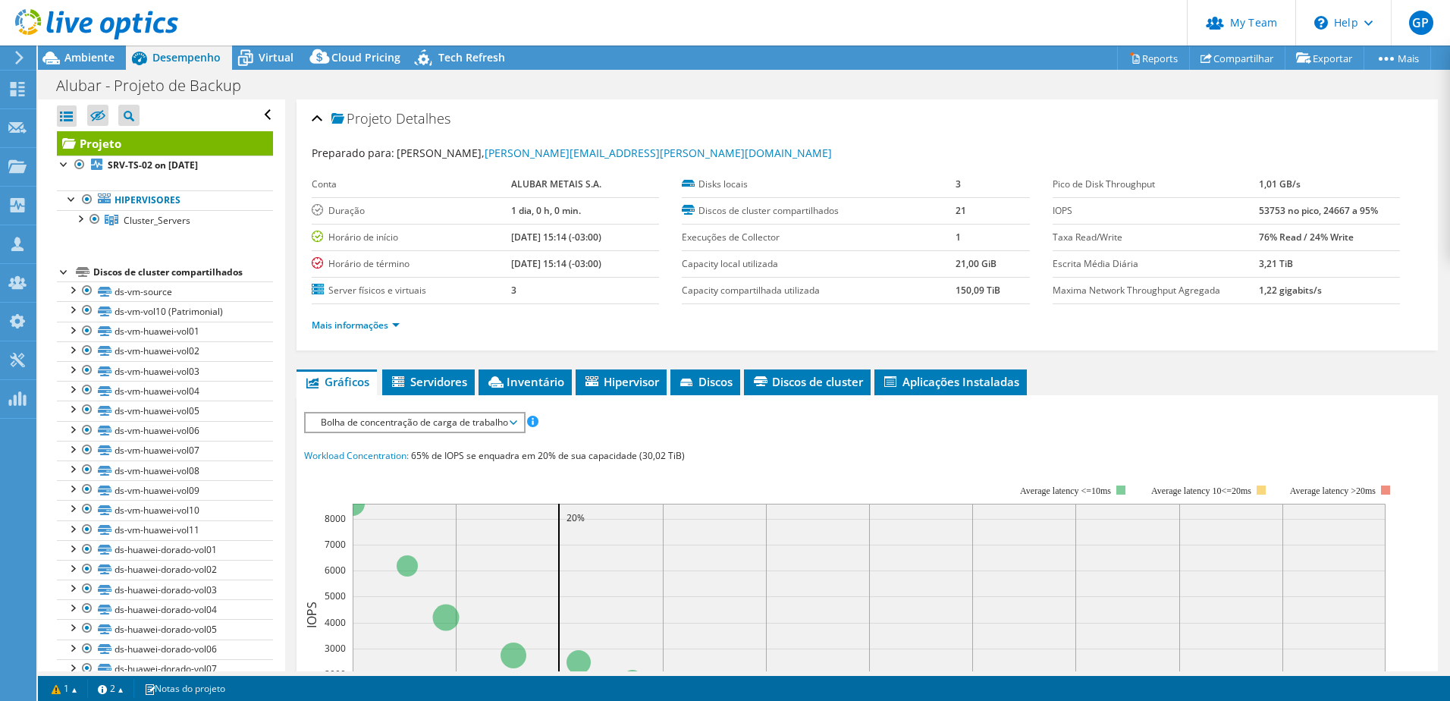
drag, startPoint x: 538, startPoint y: 236, endPoint x: 485, endPoint y: 240, distance: 54.0
click at [485, 240] on tr "Horário de início 01/21/2025, 15:14 (-03:00)" at bounding box center [485, 237] width 347 height 27
click at [81, 53] on span "Ambiente" at bounding box center [89, 57] width 50 height 14
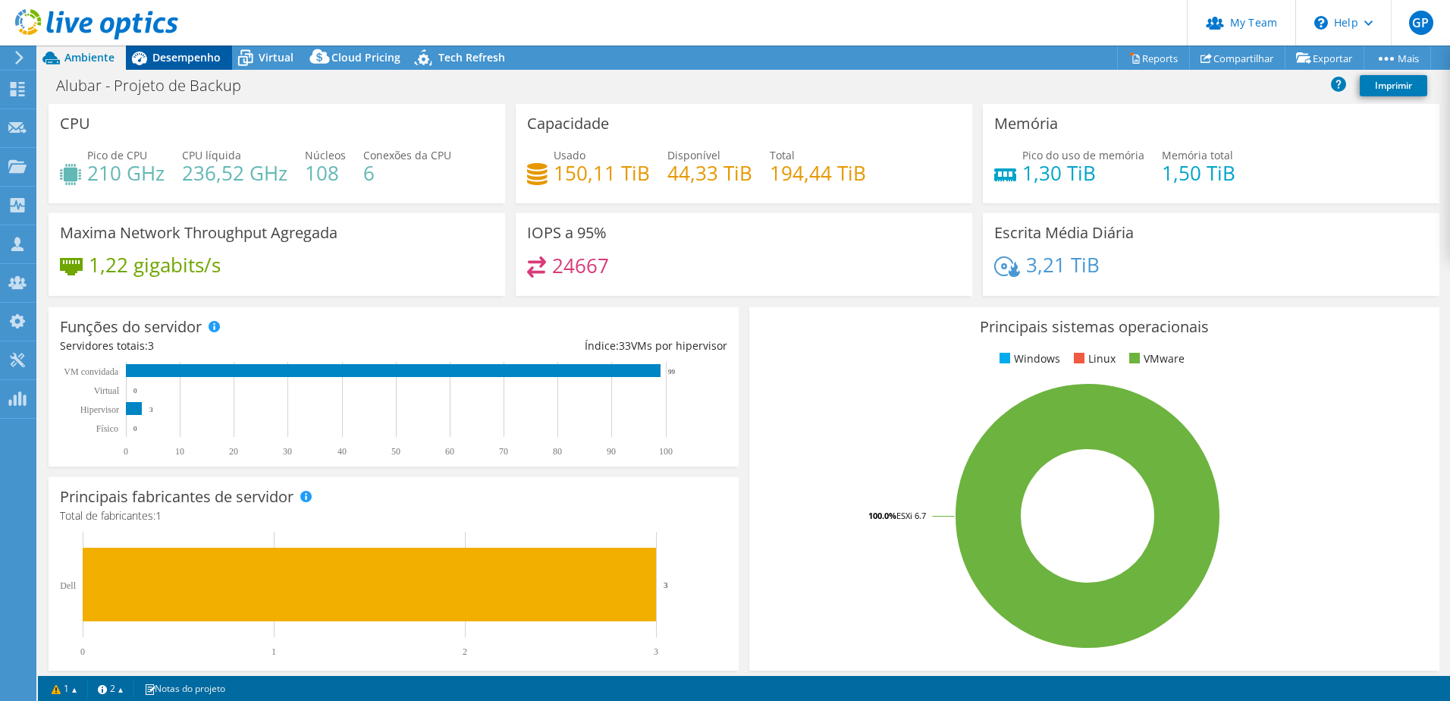
click at [197, 60] on span "Desempenho" at bounding box center [186, 57] width 68 height 14
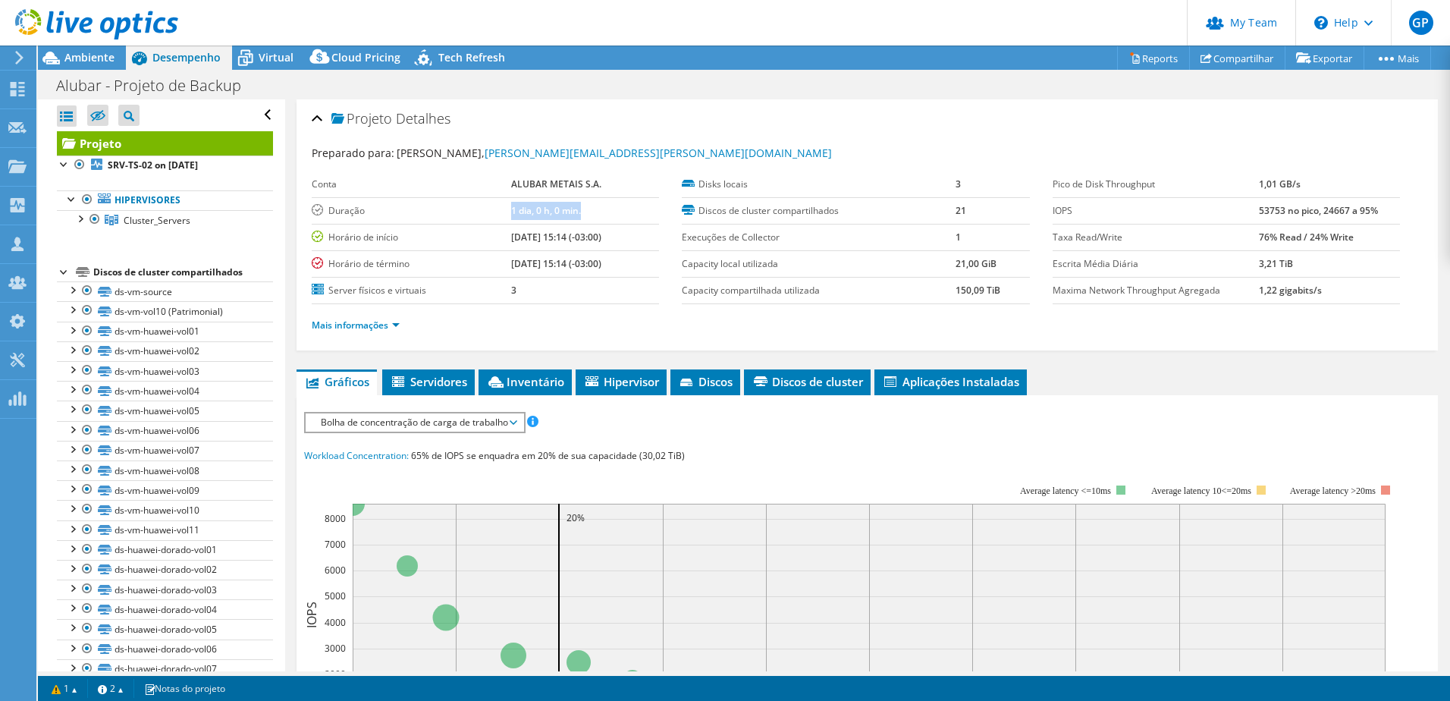
drag, startPoint x: 493, startPoint y: 209, endPoint x: 579, endPoint y: 207, distance: 85.7
click at [579, 207] on td "1 dia, 0 h, 0 min." at bounding box center [585, 210] width 148 height 27
click at [92, 56] on span "Ambiente" at bounding box center [89, 57] width 50 height 14
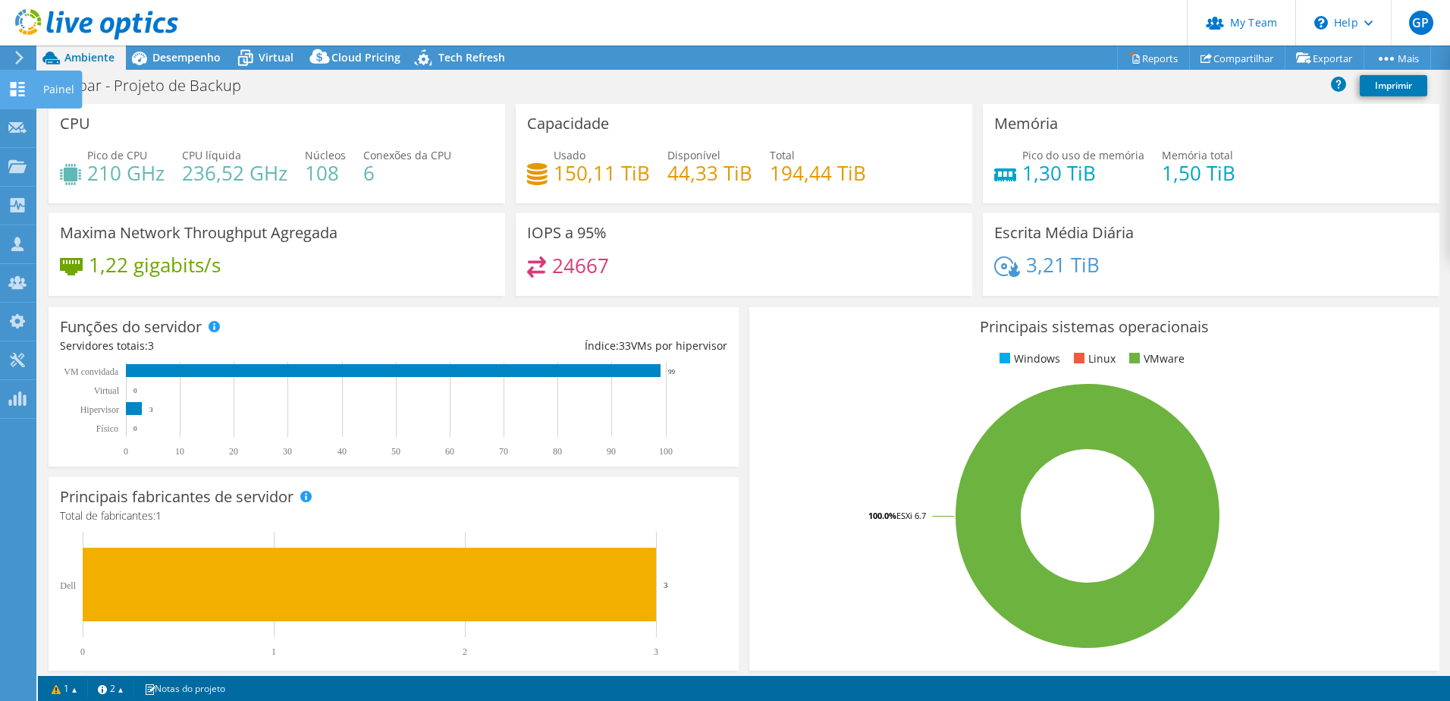
click at [11, 88] on icon at bounding box center [17, 89] width 18 height 14
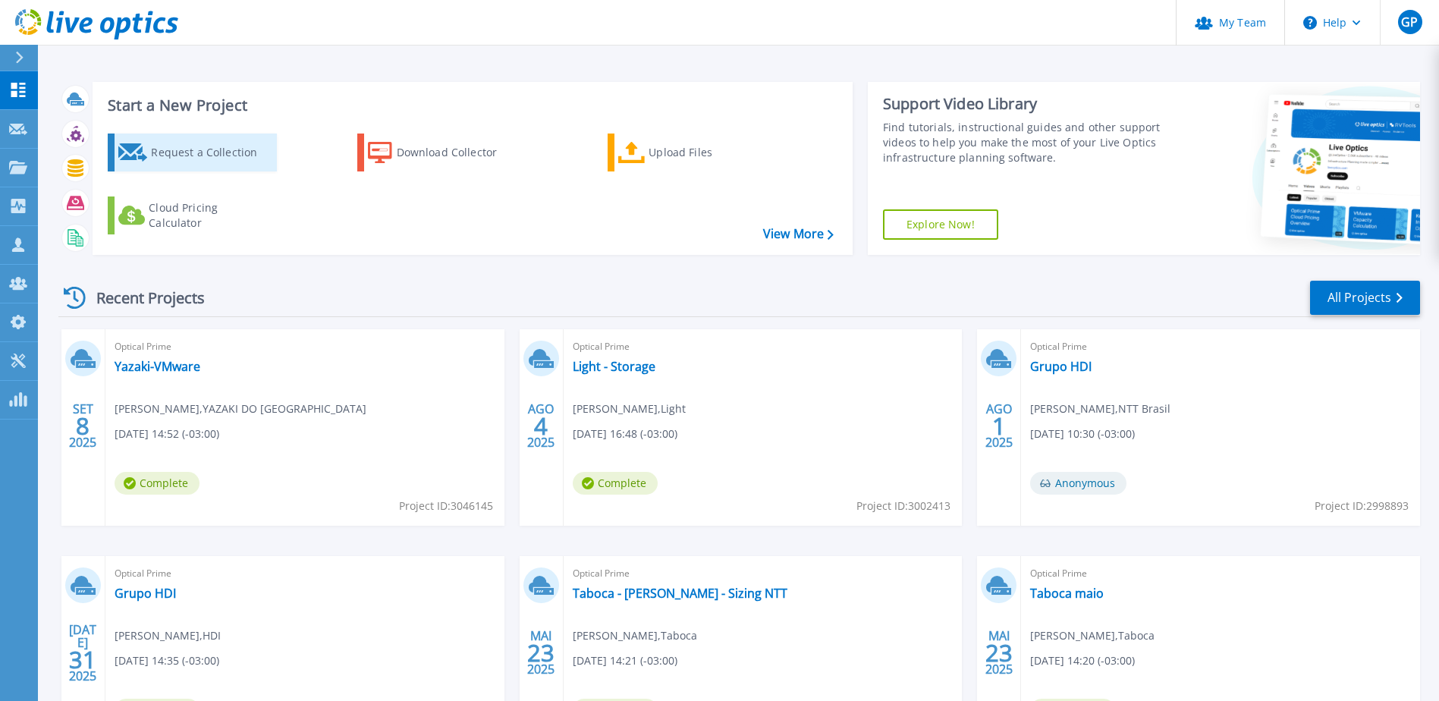
click at [174, 156] on div "Request a Collection" at bounding box center [211, 152] width 121 height 30
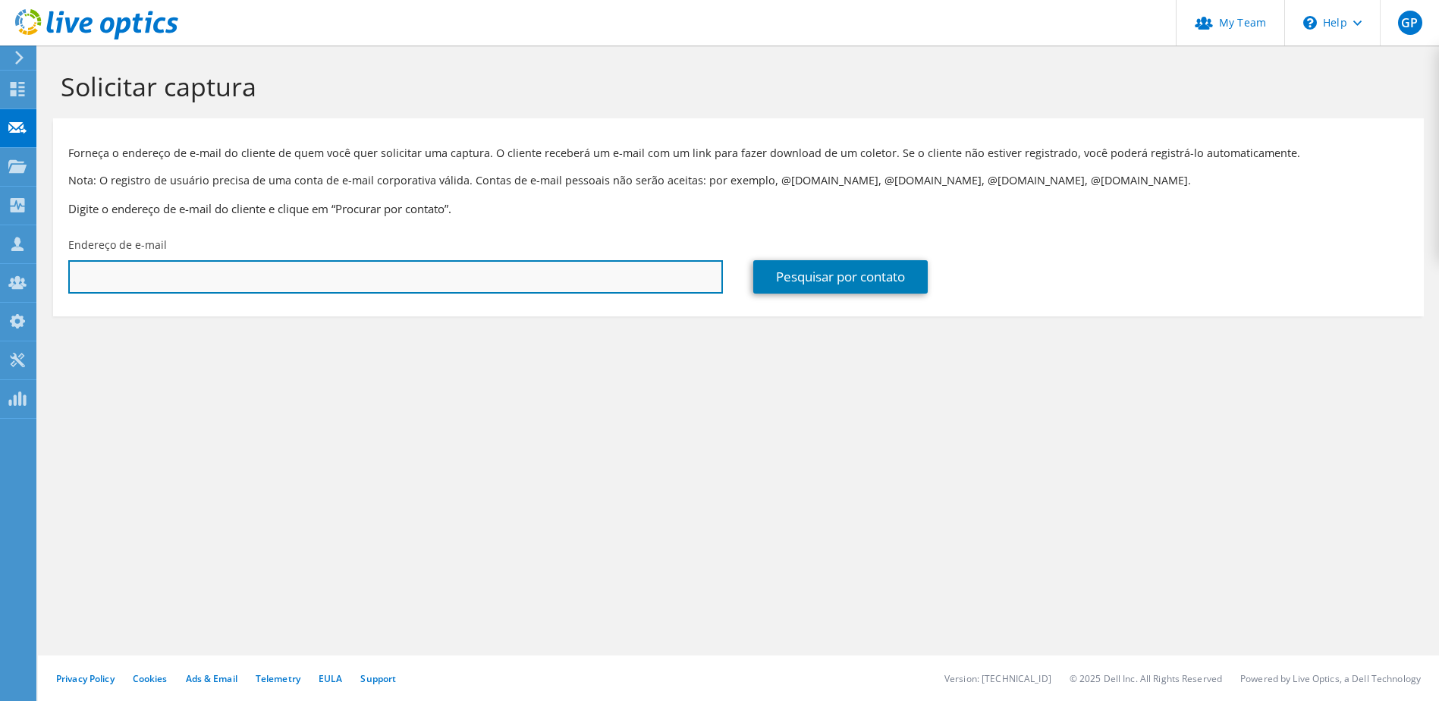
click at [168, 277] on input "text" at bounding box center [395, 276] width 654 height 33
paste input "[PERSON_NAME]"
click at [146, 290] on input "[PERSON_NAME]" at bounding box center [395, 276] width 654 height 33
drag, startPoint x: 142, startPoint y: 261, endPoint x: 20, endPoint y: 269, distance: 121.6
click at [20, 269] on div "GP Administrador de Equipe do Canal Gabriela Prestes [EMAIL_ADDRESS][DOMAIN_NAM…" at bounding box center [719, 350] width 1439 height 701
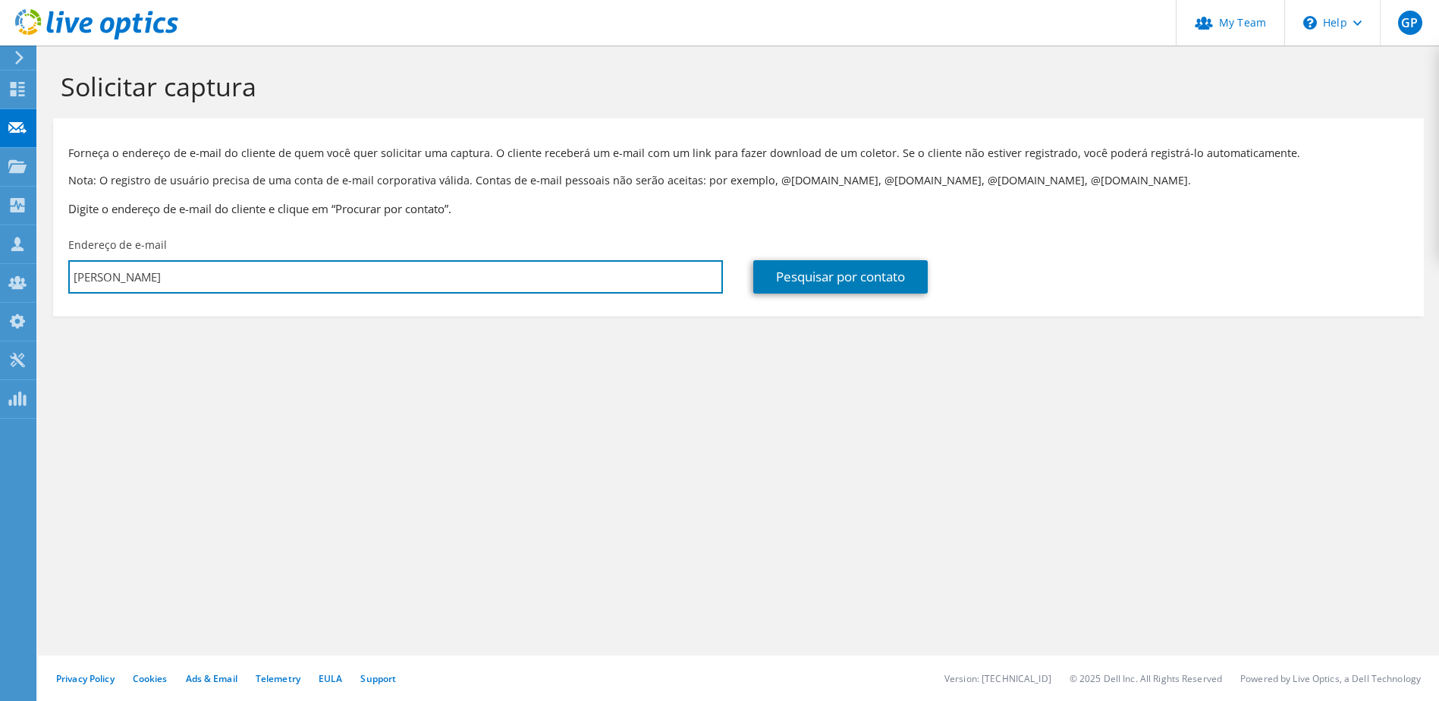
drag, startPoint x: 218, startPoint y: 275, endPoint x: 39, endPoint y: 271, distance: 179.0
click at [39, 271] on section "Solicitar captura Forneça o endereço de e-mail do cliente de quem você quer sol…" at bounding box center [738, 219] width 1401 height 347
paste input "[EMAIL_ADDRESS][DOMAIN_NAME]"
type input "[EMAIL_ADDRESS][DOMAIN_NAME]"
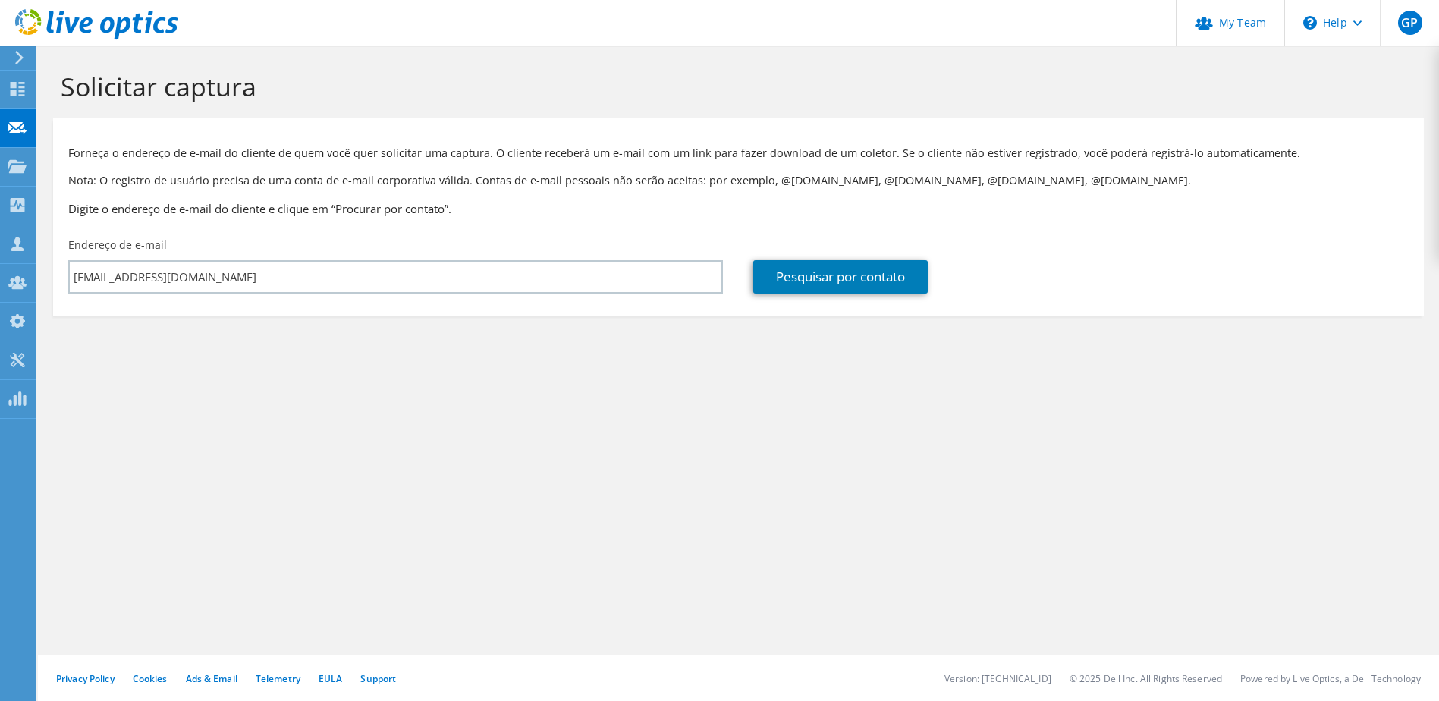
click at [574, 390] on section "Solicitar captura Forneça o endereço de e-mail do cliente de quem você quer sol…" at bounding box center [738, 219] width 1401 height 347
click at [824, 275] on link "Pesquisar por contato" at bounding box center [840, 276] width 174 height 33
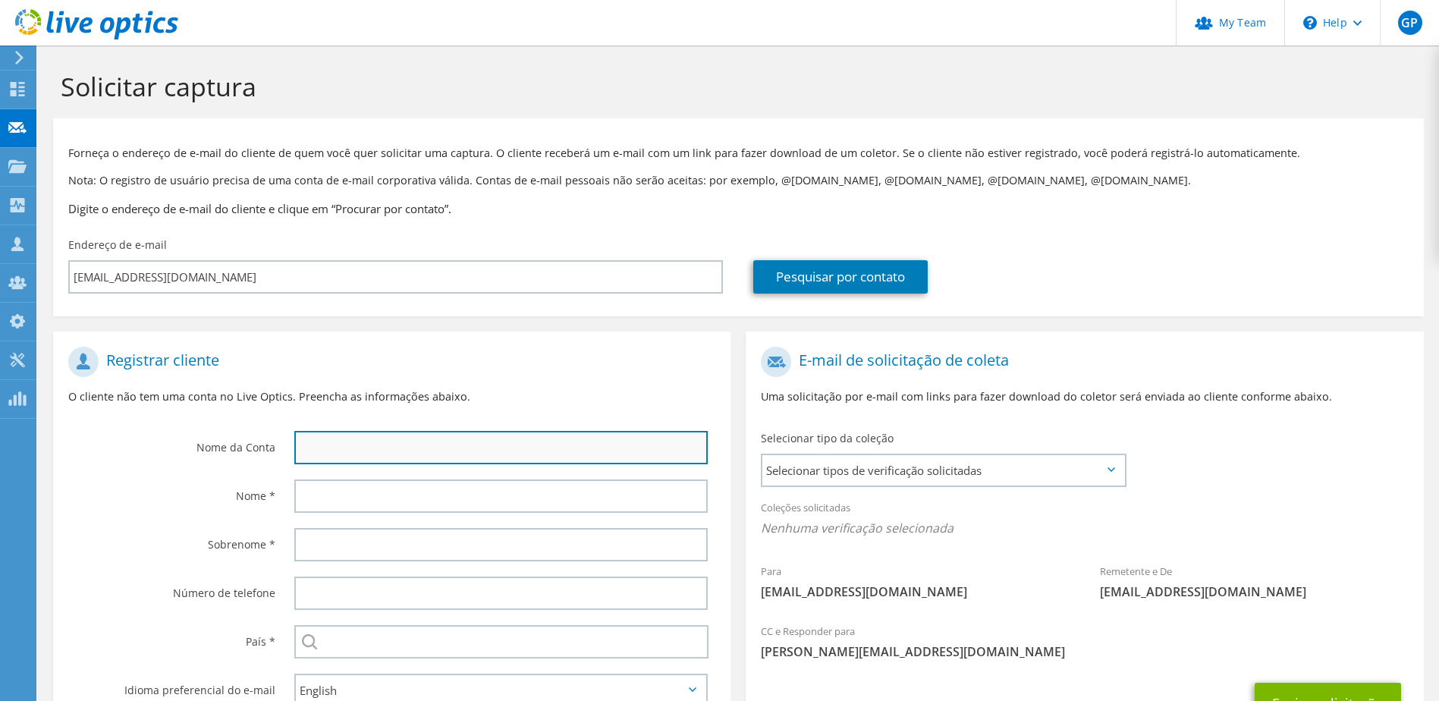
click at [419, 447] on input "text" at bounding box center [501, 447] width 414 height 33
type input "Alubar | Guilherme Rodrigues"
type input "Guilherme"
type input "Rodrigues"
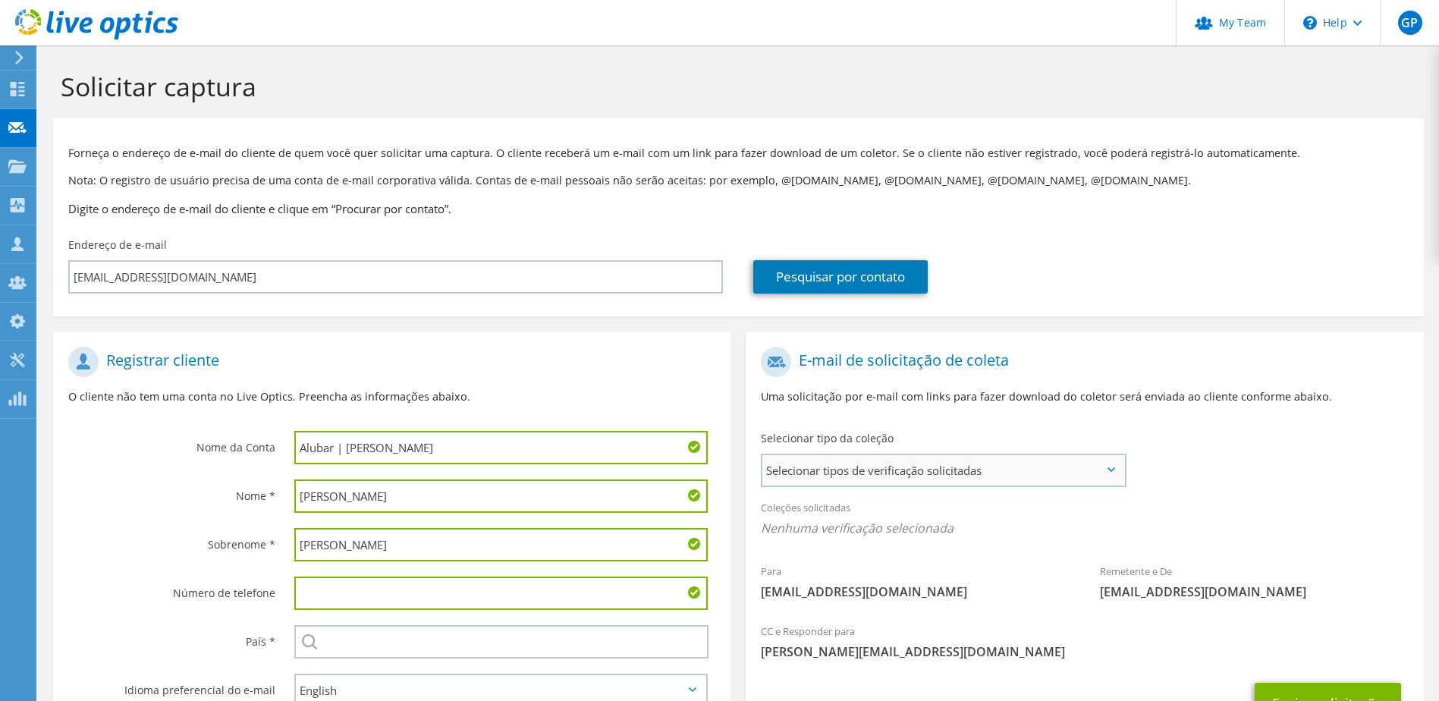
click at [871, 477] on span "Selecionar tipos de verificação solicitadas" at bounding box center [942, 470] width 361 height 30
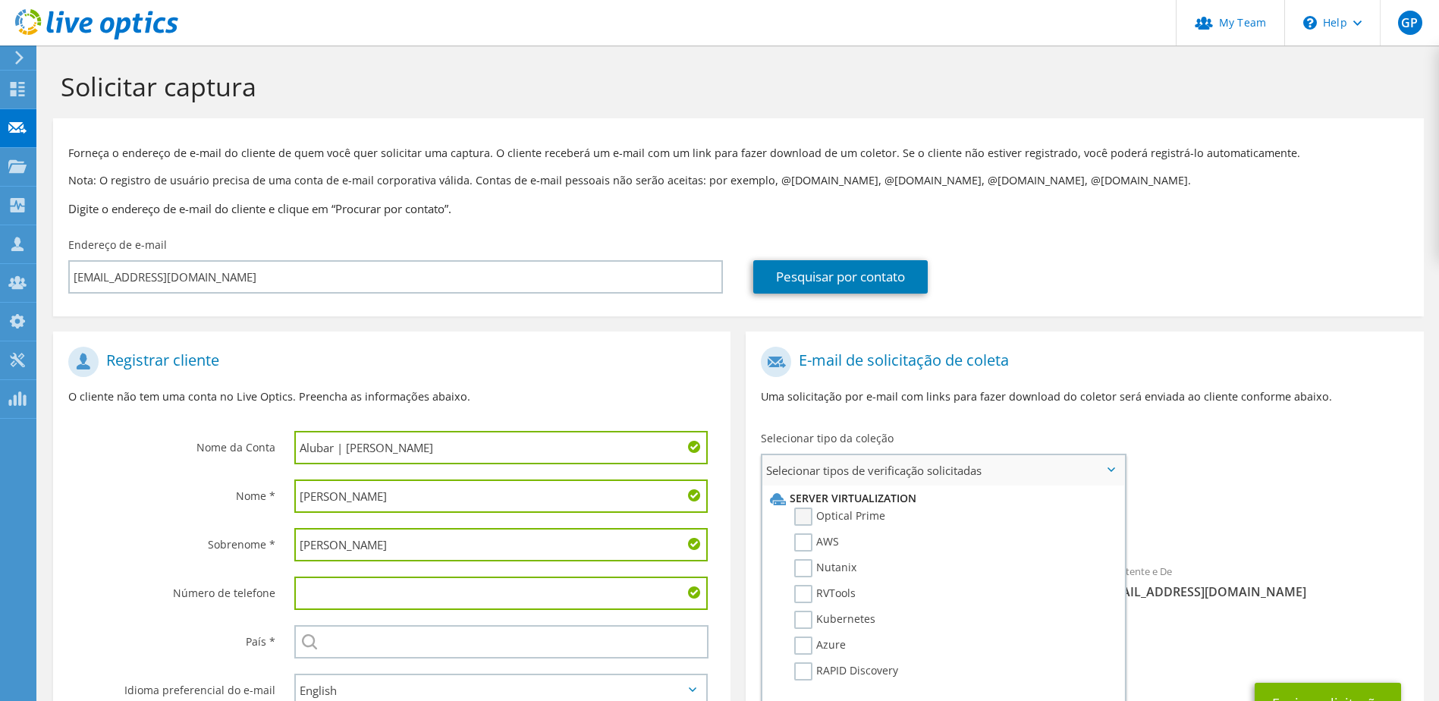
click at [854, 519] on label "Optical Prime" at bounding box center [839, 516] width 91 height 18
click at [0, 0] on input "Optical Prime" at bounding box center [0, 0] width 0 height 0
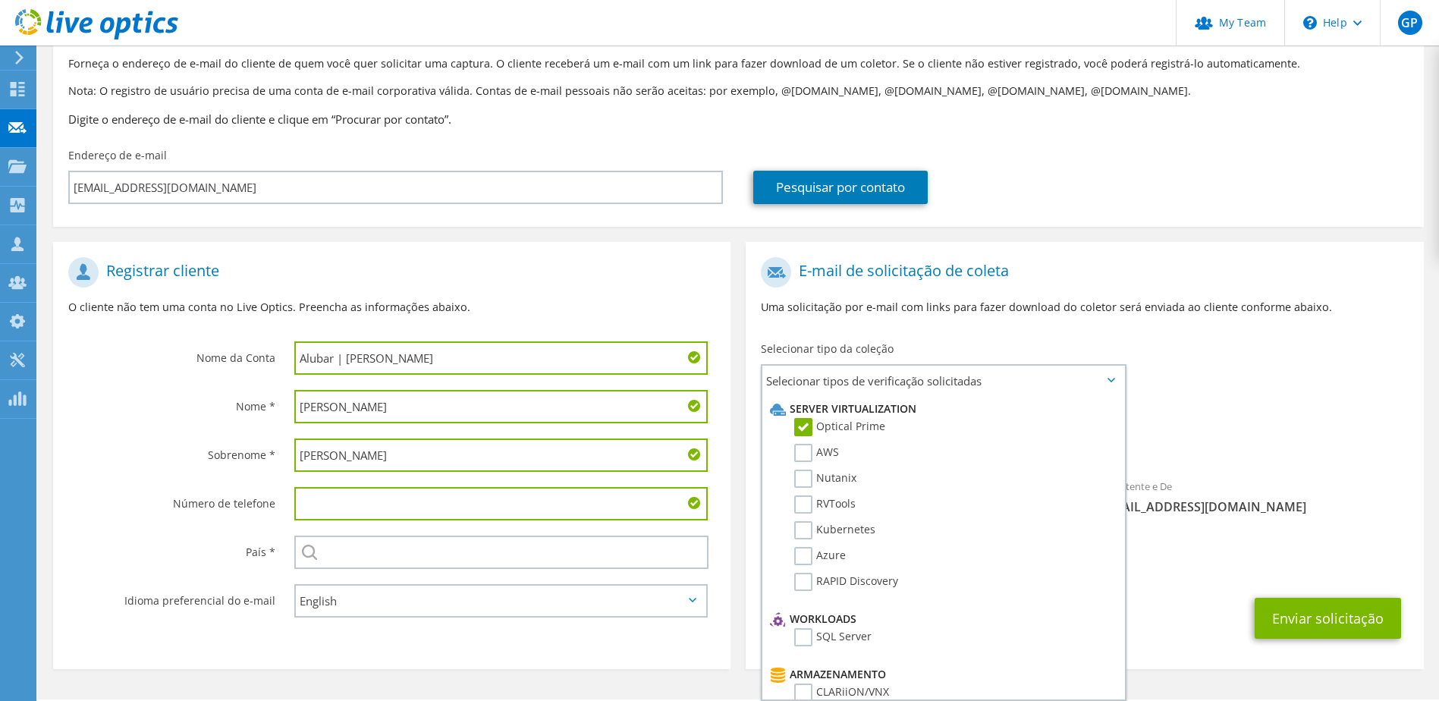
scroll to position [133, 0]
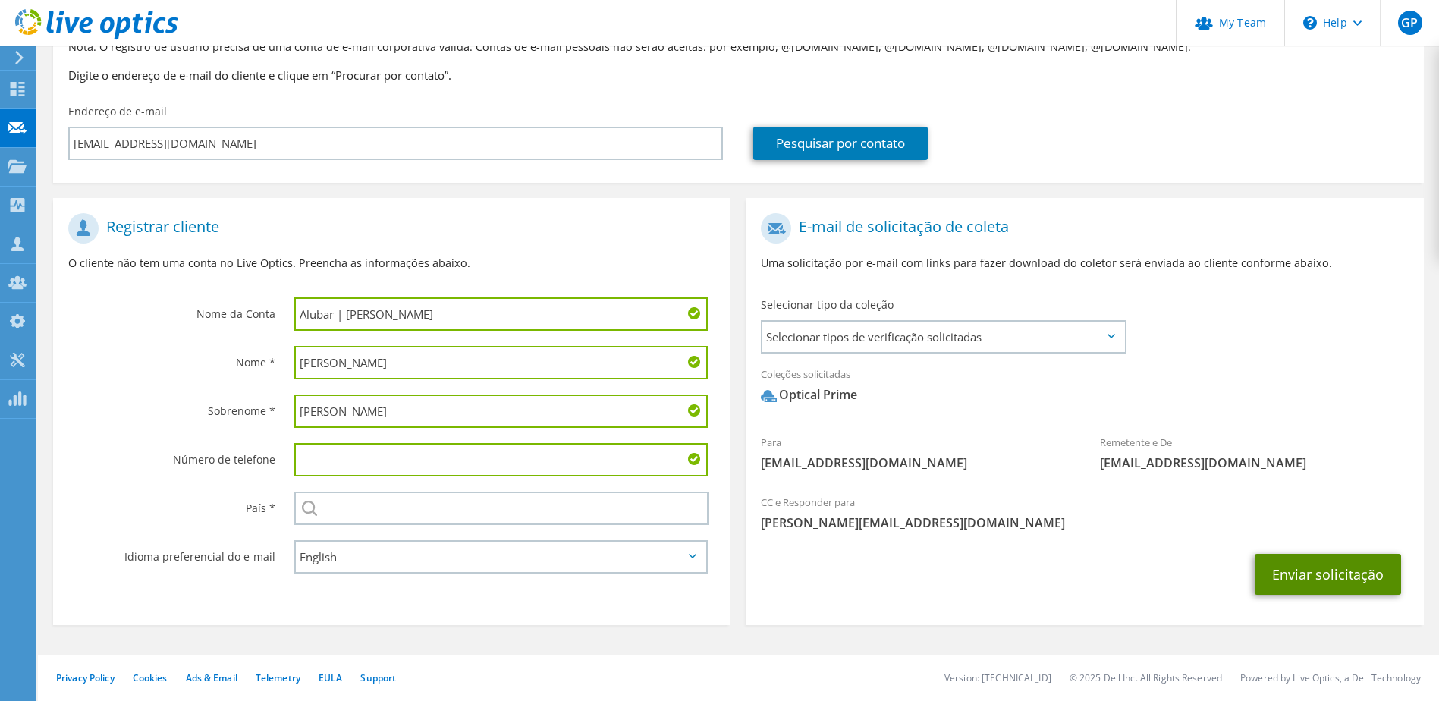
click at [1283, 585] on button "Enviar solicitação" at bounding box center [1327, 574] width 146 height 41
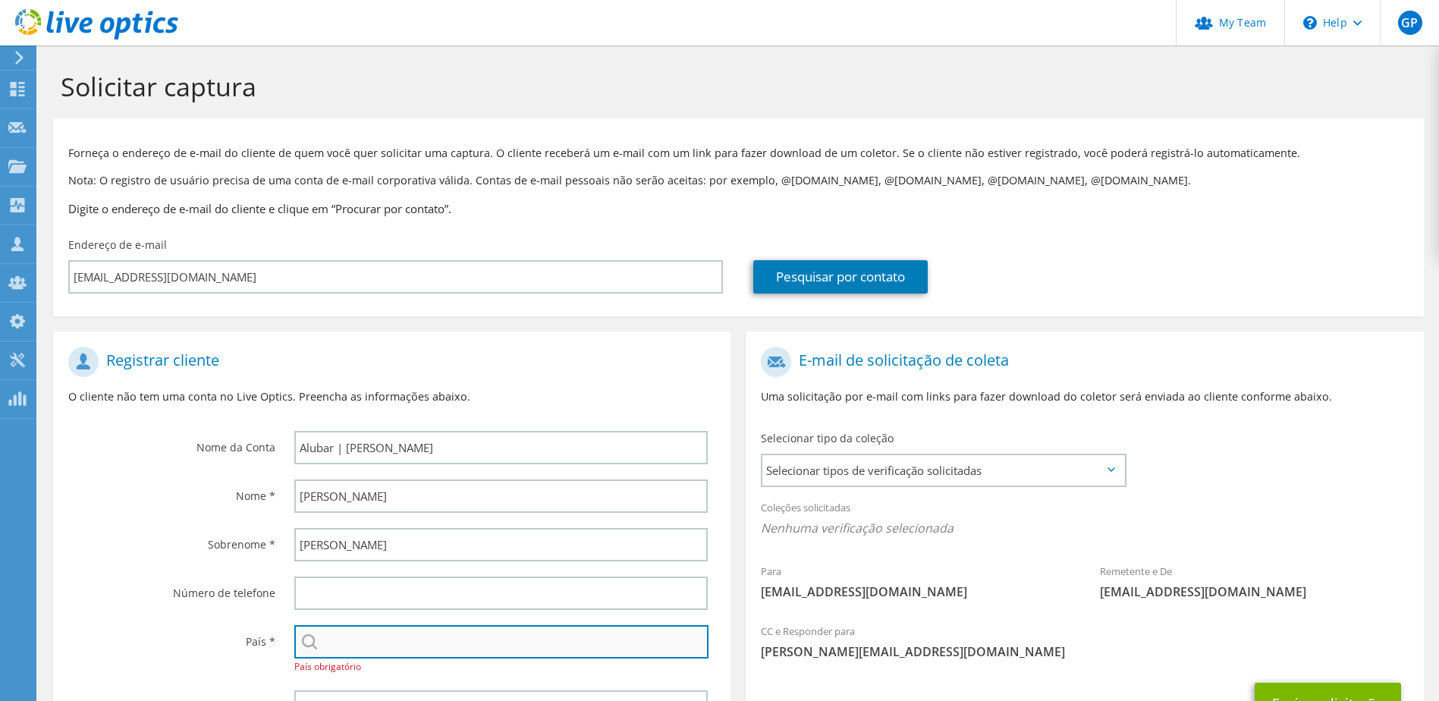
click at [363, 646] on input "text" at bounding box center [501, 641] width 415 height 33
type input "[GEOGRAPHIC_DATA]"
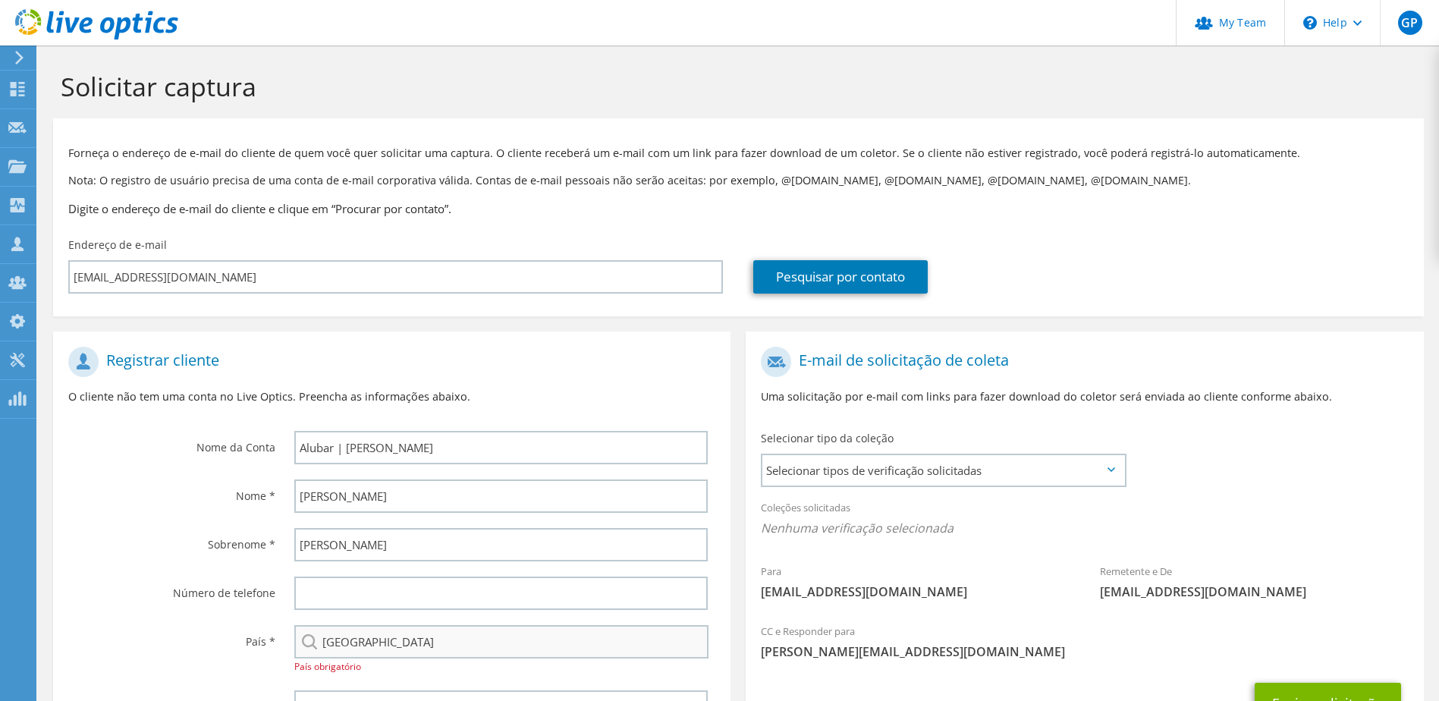
type input "11991836524"
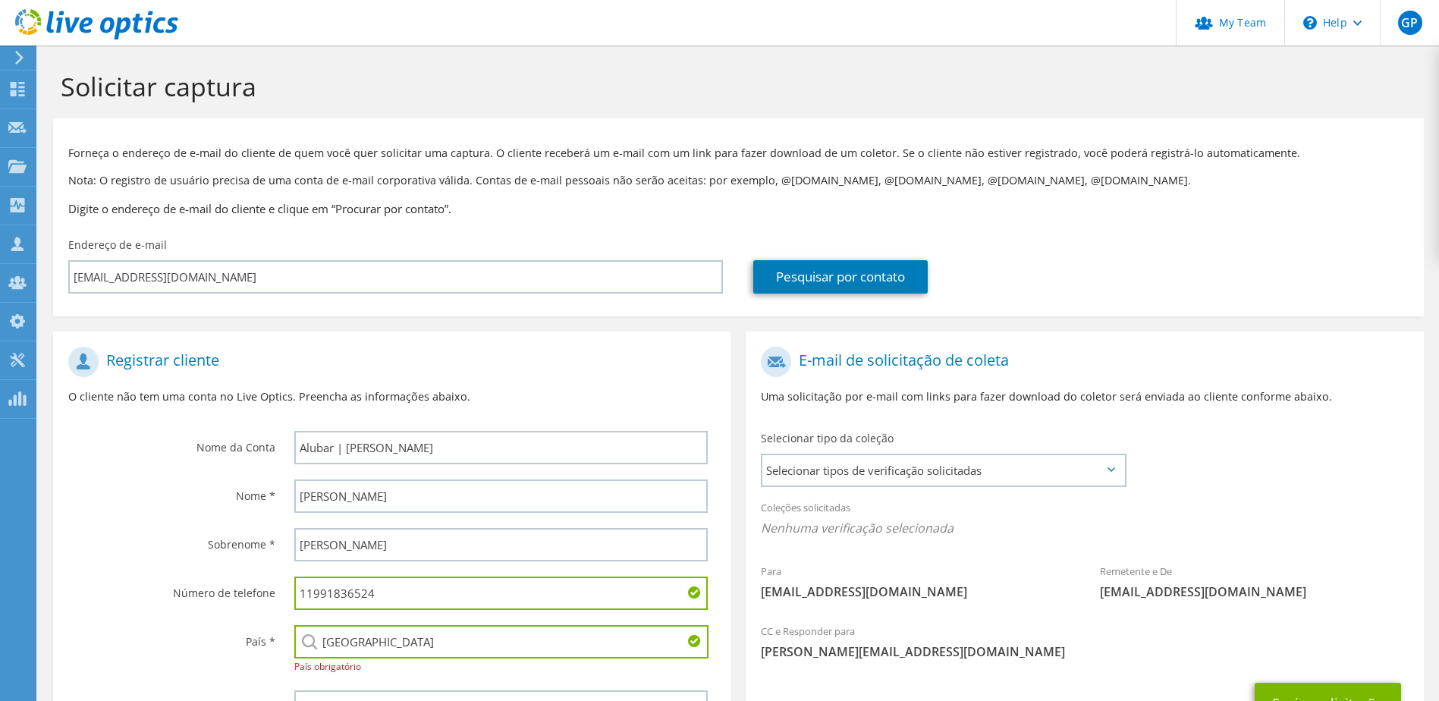
drag, startPoint x: 388, startPoint y: 601, endPoint x: 273, endPoint y: 588, distance: 115.2
click at [273, 588] on div "Número de telefone 11991836524" at bounding box center [391, 593] width 677 height 49
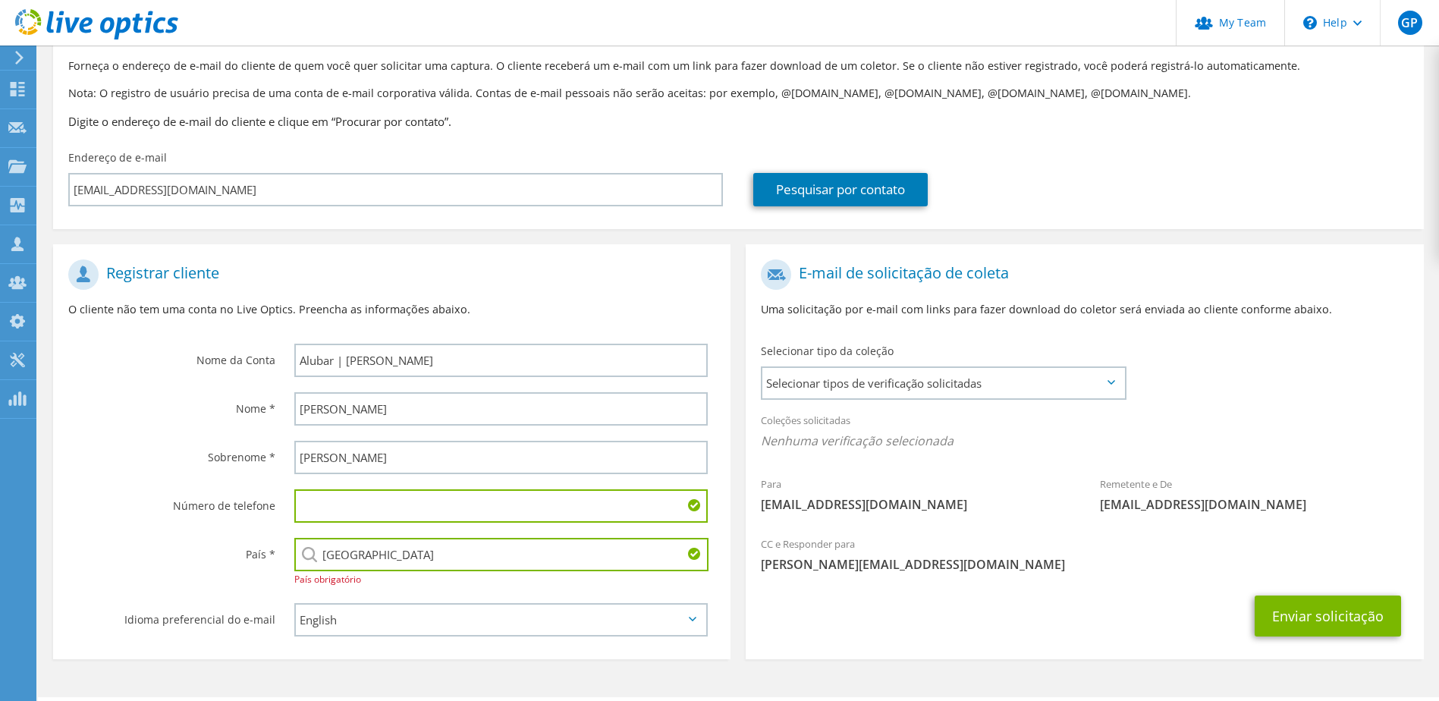
scroll to position [129, 0]
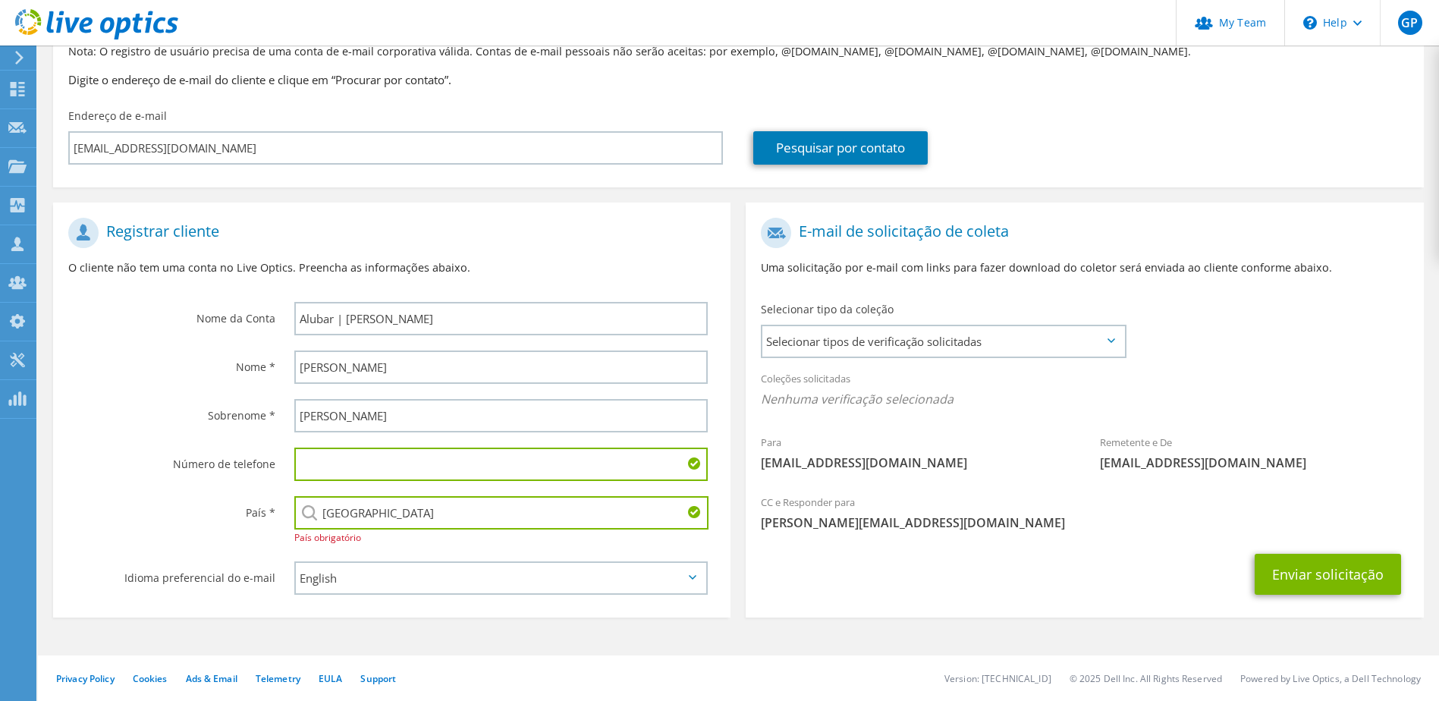
click at [400, 477] on input "text" at bounding box center [501, 463] width 414 height 33
type input "19998261917"
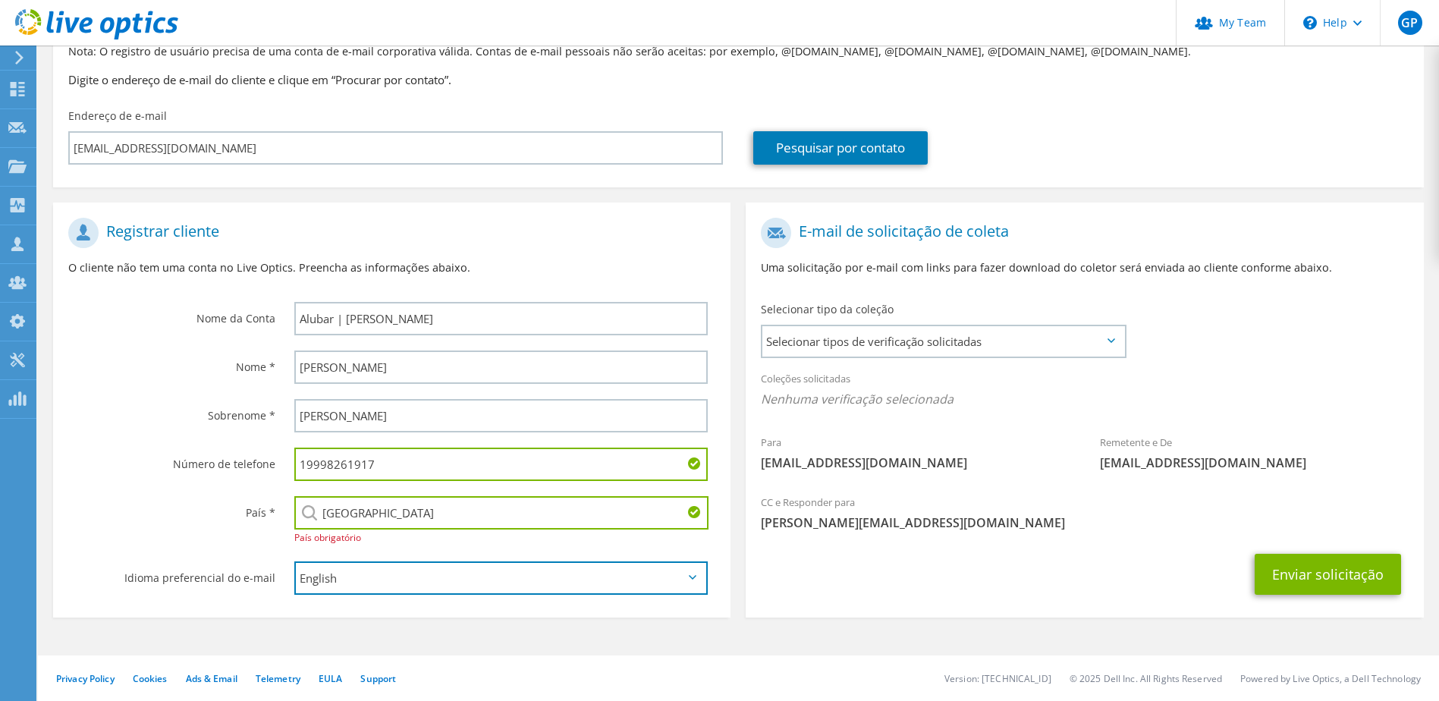
click at [368, 591] on select "English Deutsch Español Français Italiano Polski Português Русский 한국어 中文 日本語" at bounding box center [501, 577] width 414 height 33
select select "pt-BR"
click at [294, 561] on select "English Deutsch Español Français Italiano Polski Português Русский 한국어 中文 日本語" at bounding box center [501, 577] width 414 height 33
click at [893, 345] on span "Selecionar tipos de verificação solicitadas" at bounding box center [942, 341] width 361 height 30
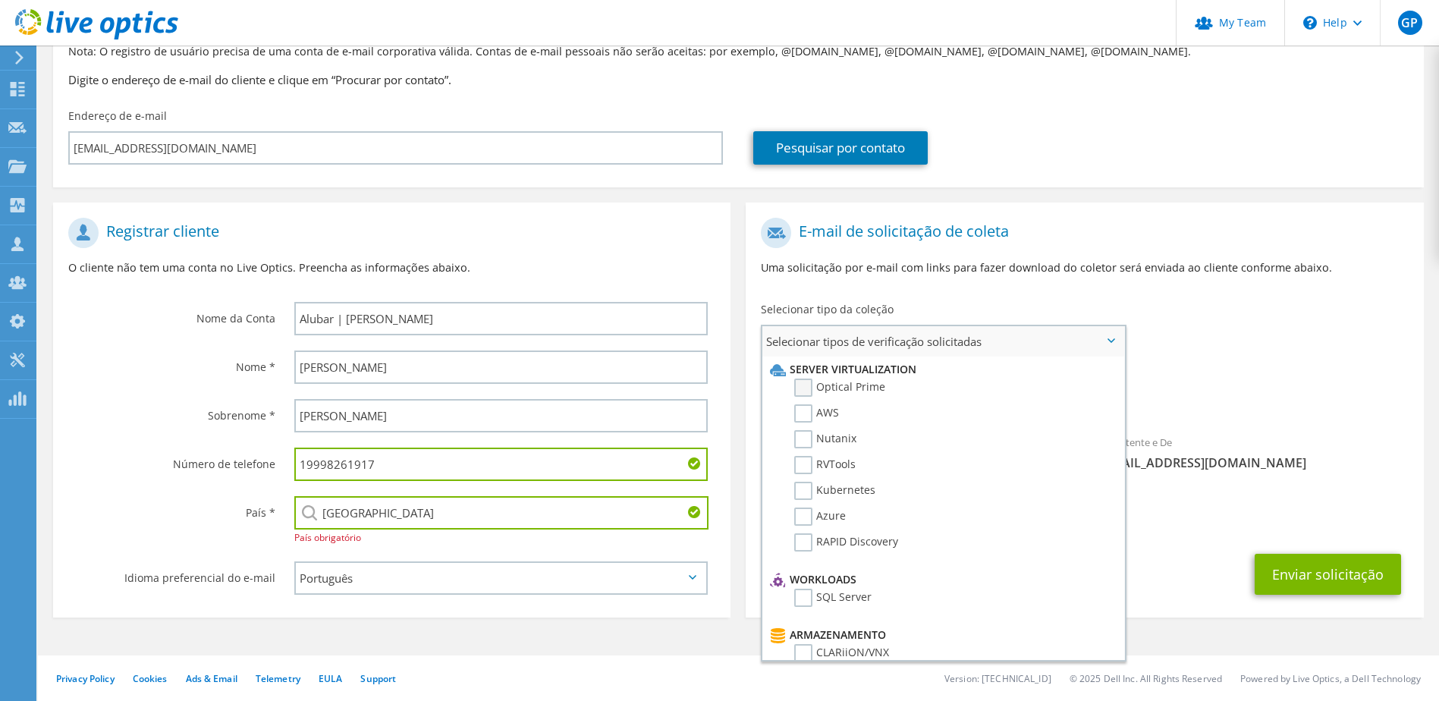
click at [880, 388] on label "Optical Prime" at bounding box center [839, 387] width 91 height 18
click at [0, 0] on input "Optical Prime" at bounding box center [0, 0] width 0 height 0
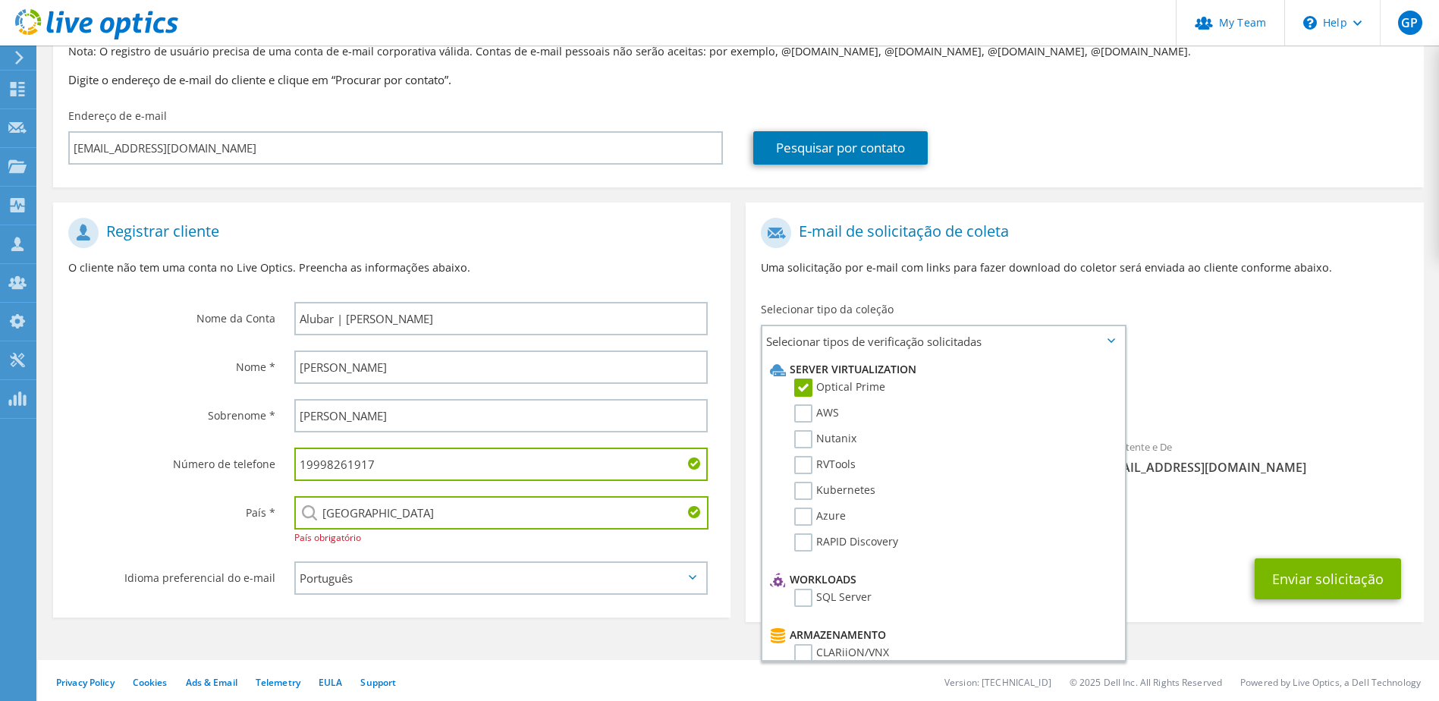
click at [1200, 535] on span "[PERSON_NAME][EMAIL_ADDRESS][DOMAIN_NAME]" at bounding box center [1084, 527] width 647 height 17
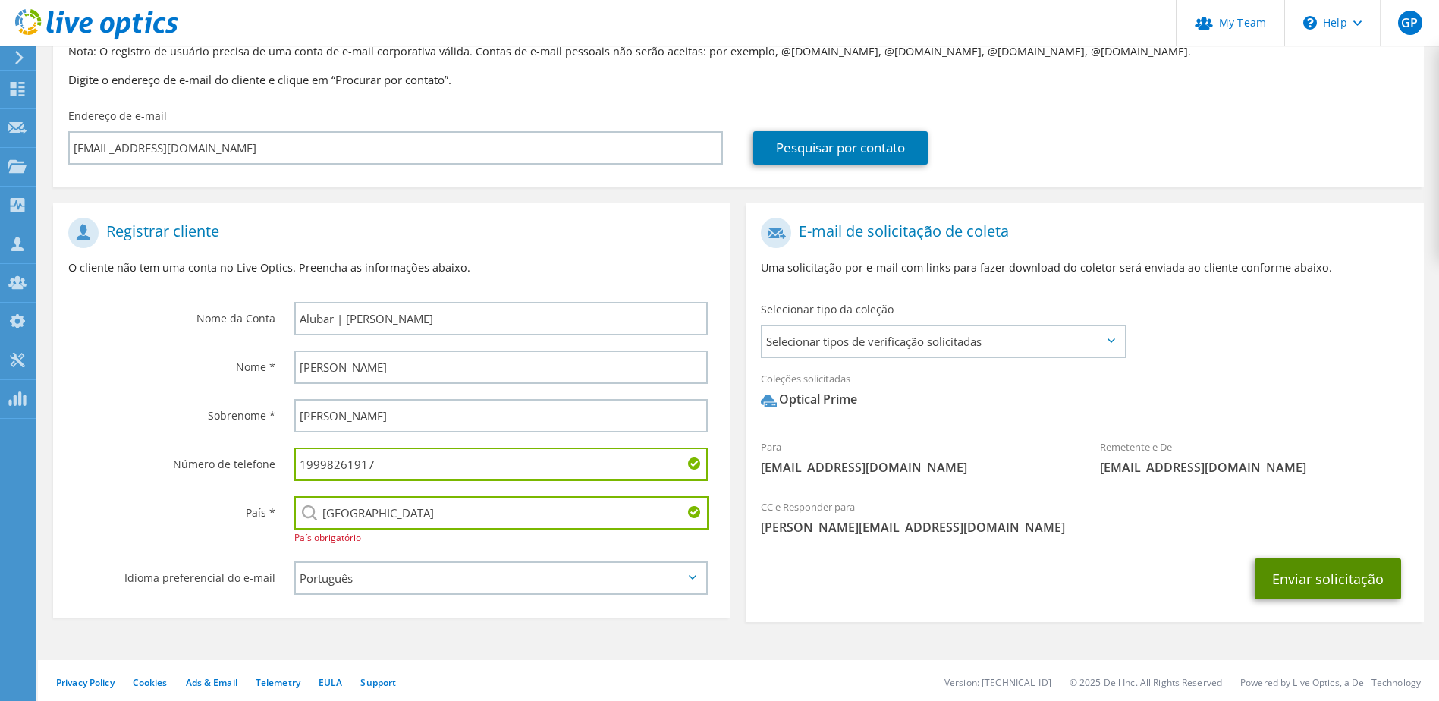
click at [1290, 574] on button "Enviar solicitação" at bounding box center [1327, 578] width 146 height 41
